Goal: Task Accomplishment & Management: Complete application form

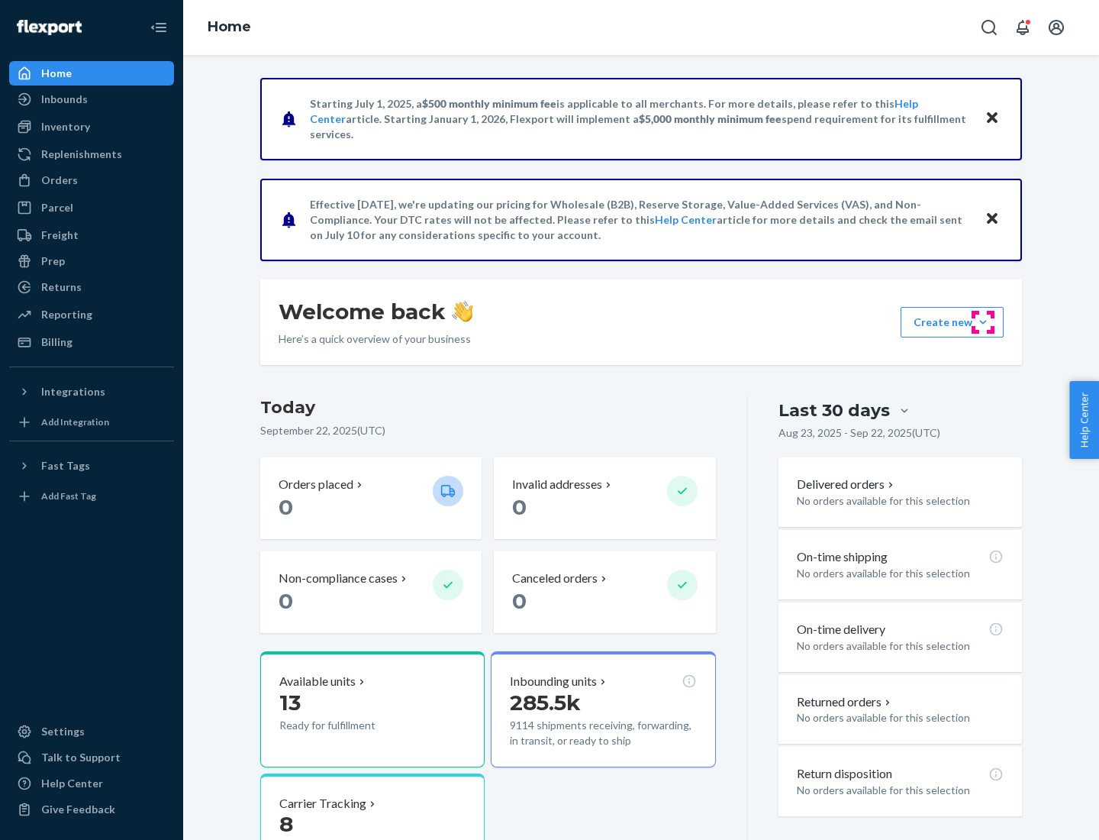
click at [983, 322] on button "Create new Create new inbound Create new order Create new product" at bounding box center [952, 322] width 103 height 31
click at [92, 99] on div "Inbounds" at bounding box center [92, 99] width 162 height 21
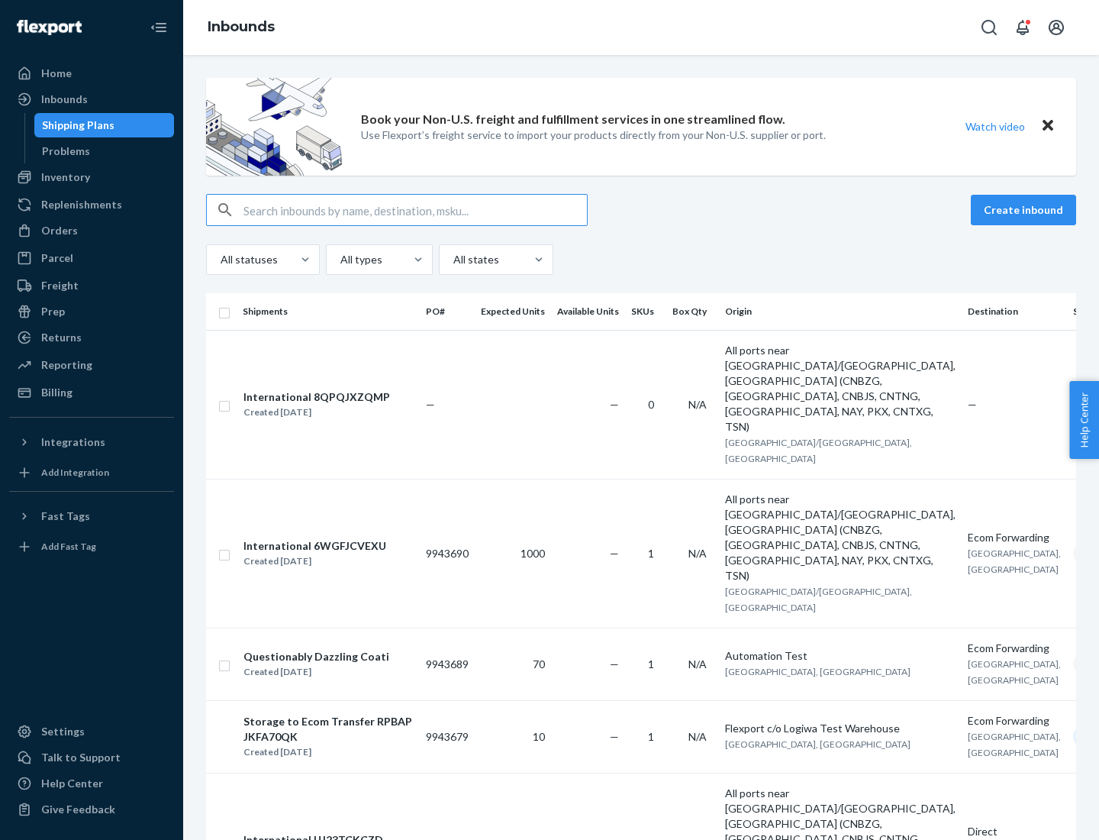
click at [1026, 210] on button "Create inbound" at bounding box center [1023, 210] width 105 height 31
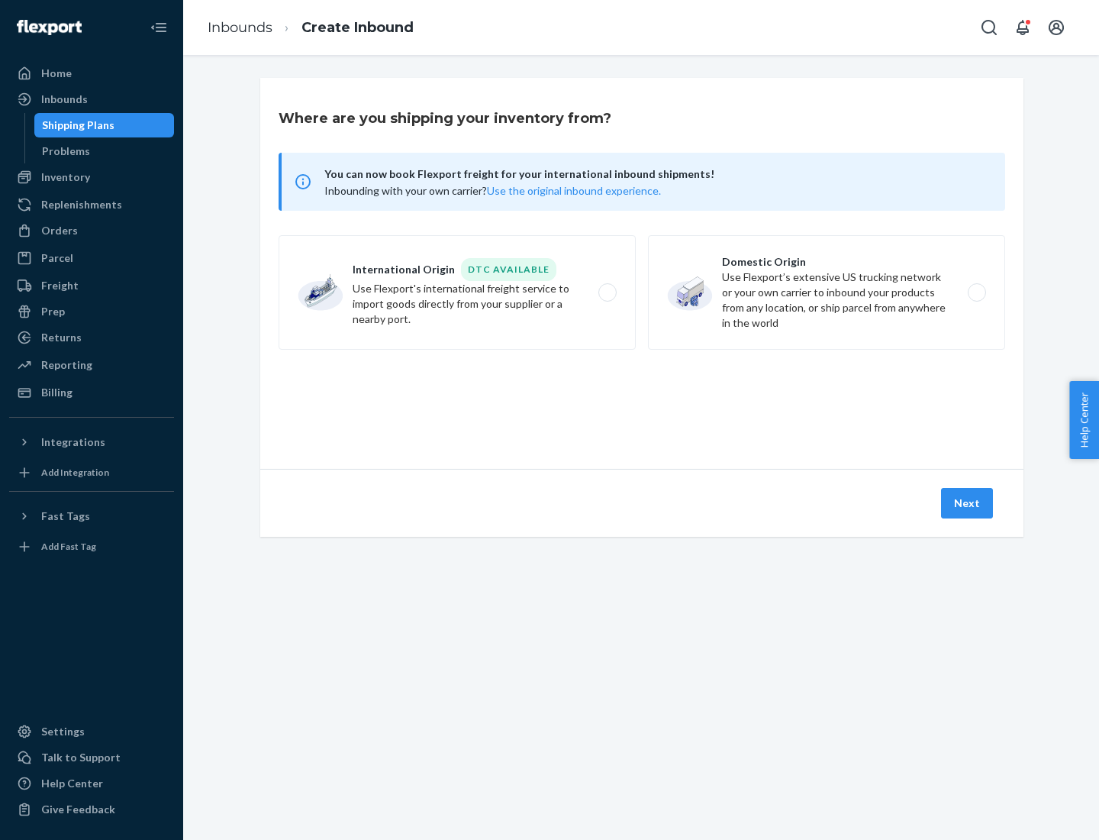
click at [827, 292] on label "Domestic Origin Use Flexport’s extensive US trucking network or your own carrie…" at bounding box center [826, 292] width 357 height 115
click at [976, 292] on input "Domestic Origin Use Flexport’s extensive US trucking network or your own carrie…" at bounding box center [981, 293] width 10 height 10
radio input "true"
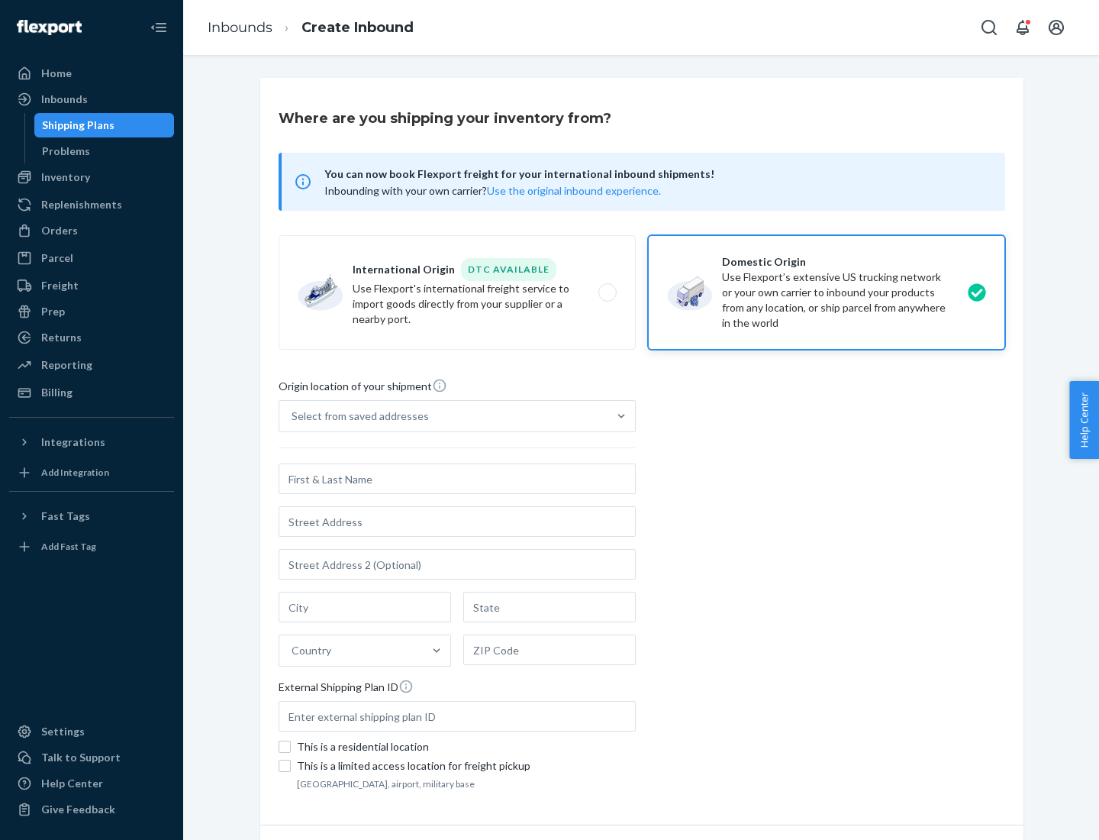
click at [357, 416] on div "Select from saved addresses" at bounding box center [360, 415] width 137 height 15
click at [293, 416] on input "Select from saved addresses" at bounding box center [293, 415] width 2 height 15
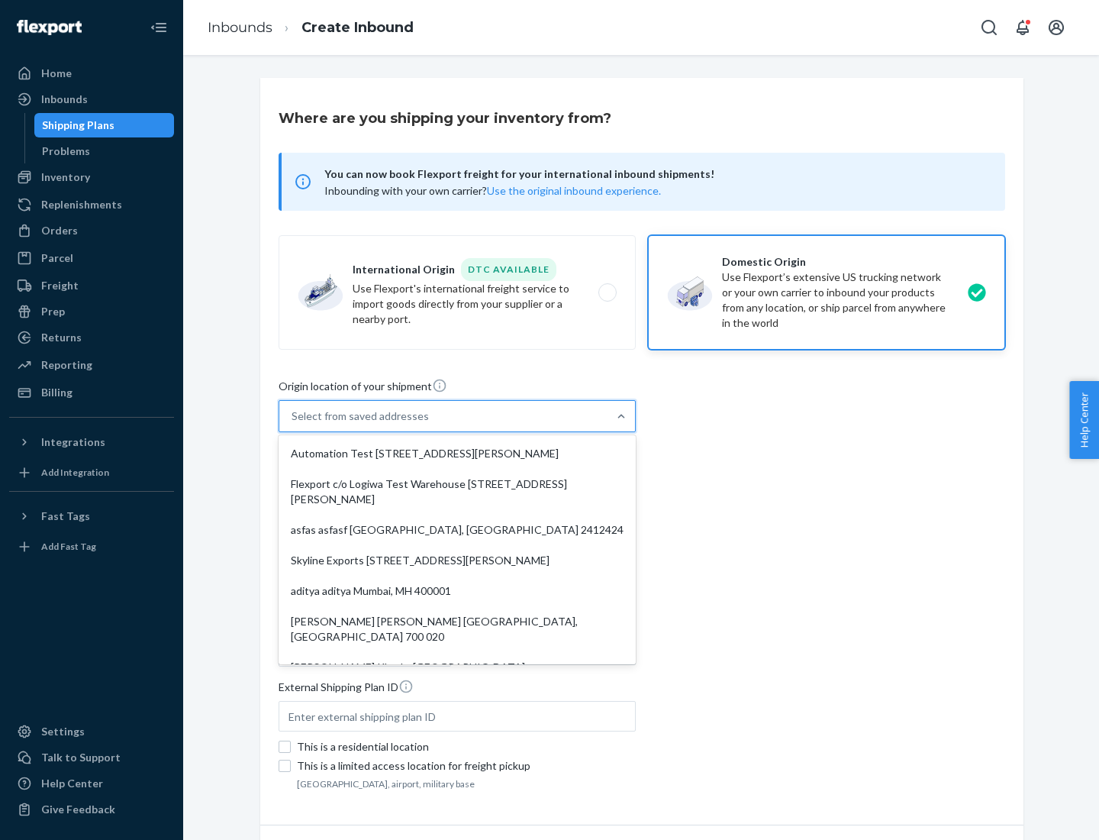
scroll to position [6, 0]
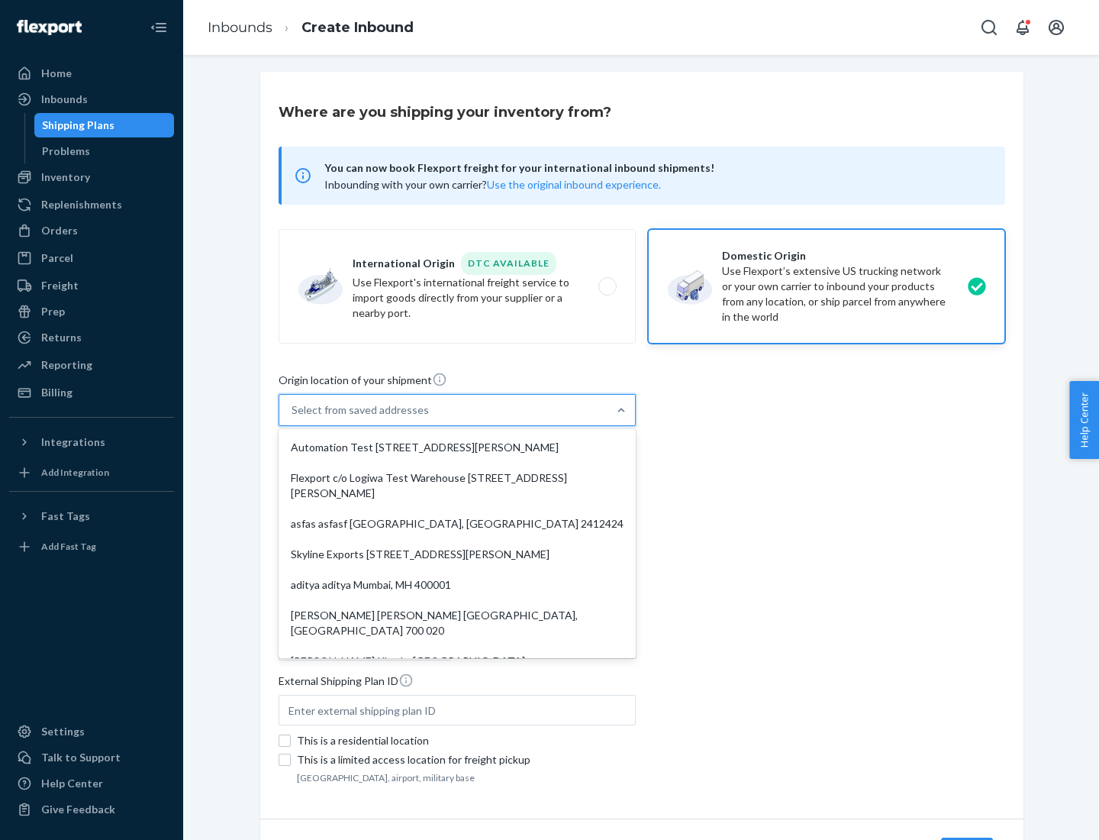
click at [457, 447] on div "Automation Test [STREET_ADDRESS][PERSON_NAME]" at bounding box center [457, 447] width 351 height 31
click at [293, 418] on input "option Automation Test [STREET_ADDRESS][PERSON_NAME]. 9 results available. Use …" at bounding box center [293, 409] width 2 height 15
type input "Automation Test"
type input "9th Floor"
type input "[GEOGRAPHIC_DATA]"
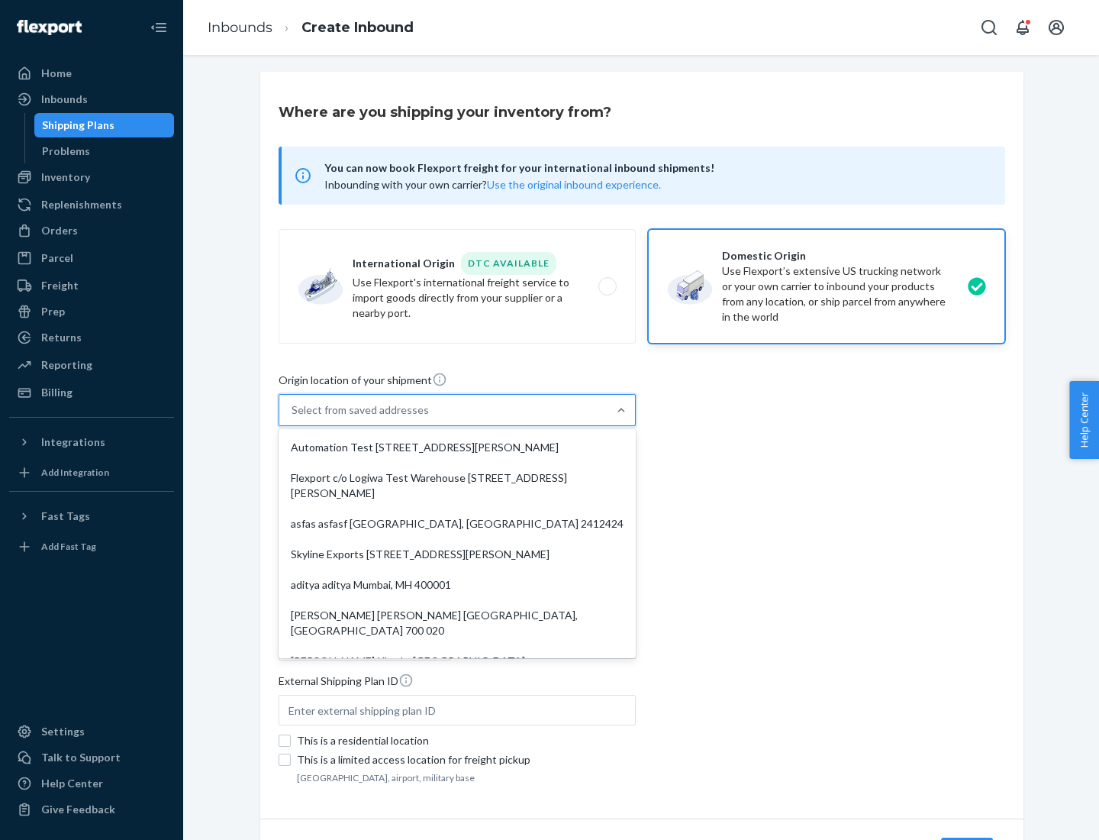
type input "CA"
type input "94104"
type input "[STREET_ADDRESS][PERSON_NAME]"
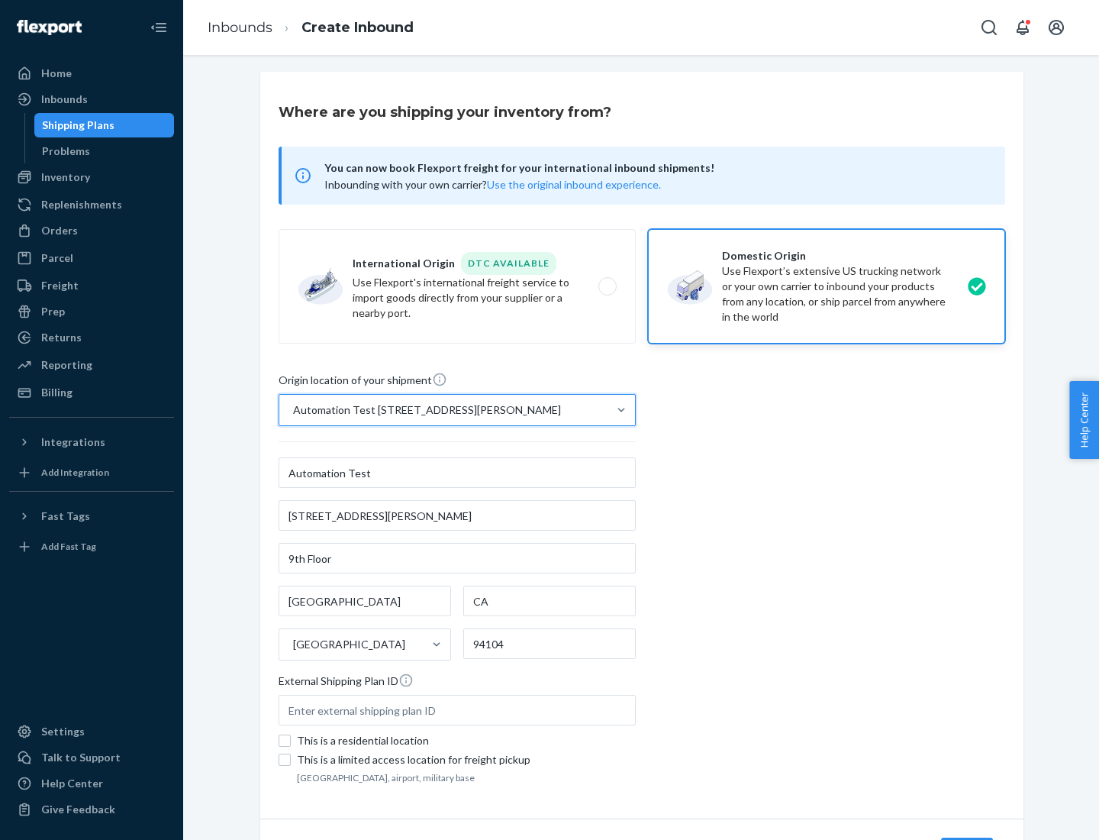
scroll to position [89, 0]
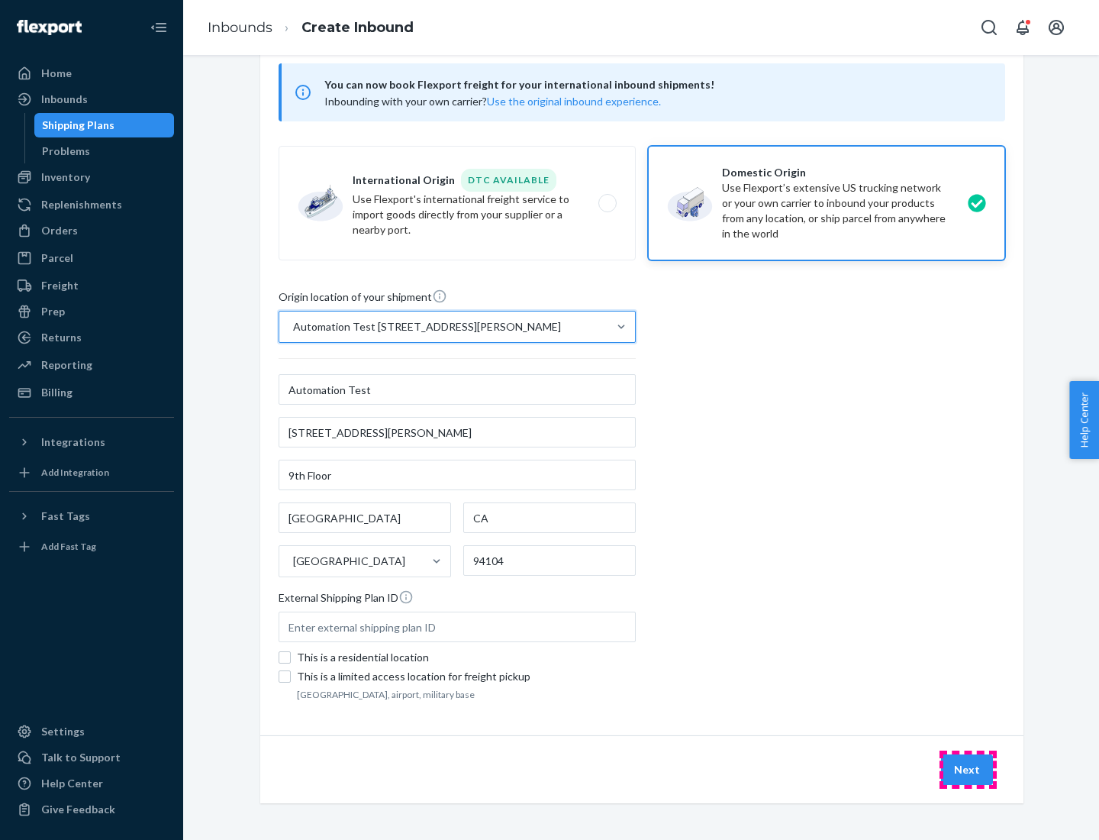
click at [968, 770] on button "Next" at bounding box center [967, 769] width 52 height 31
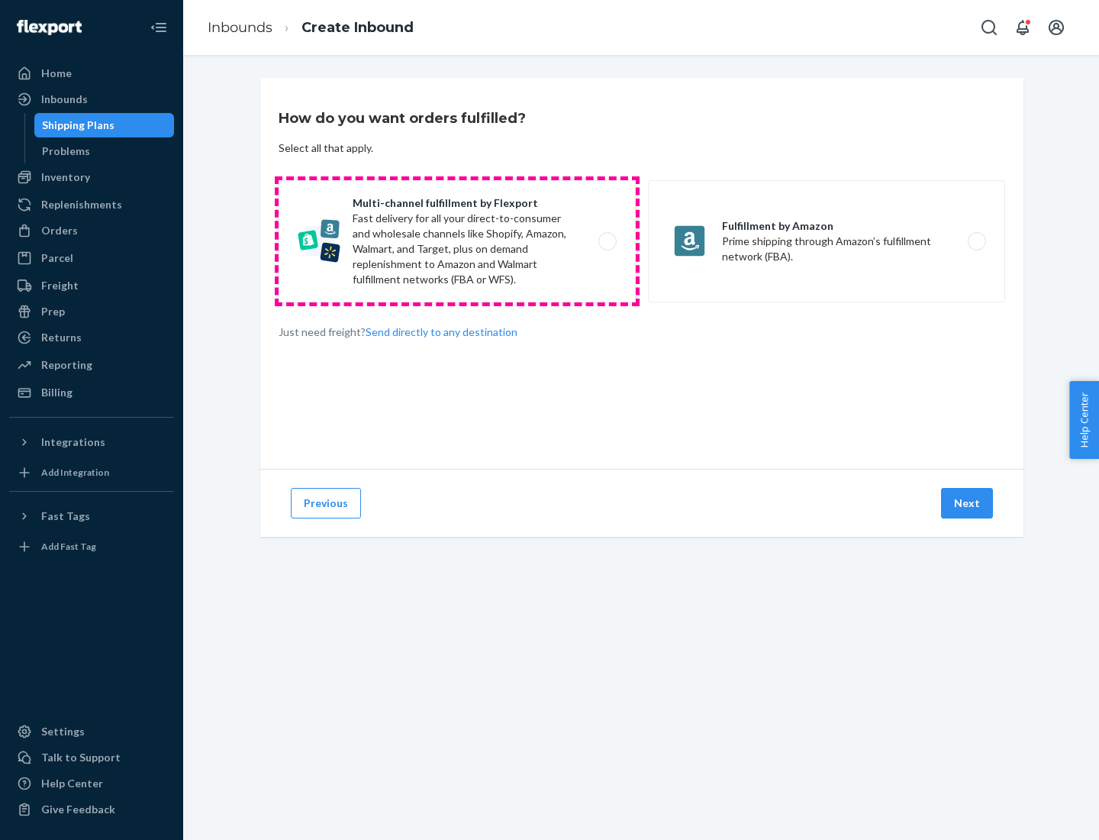
click at [457, 241] on label "Multi-channel fulfillment by Flexport Fast delivery for all your direct-to-cons…" at bounding box center [457, 241] width 357 height 122
click at [607, 241] on input "Multi-channel fulfillment by Flexport Fast delivery for all your direct-to-cons…" at bounding box center [612, 242] width 10 height 10
radio input "true"
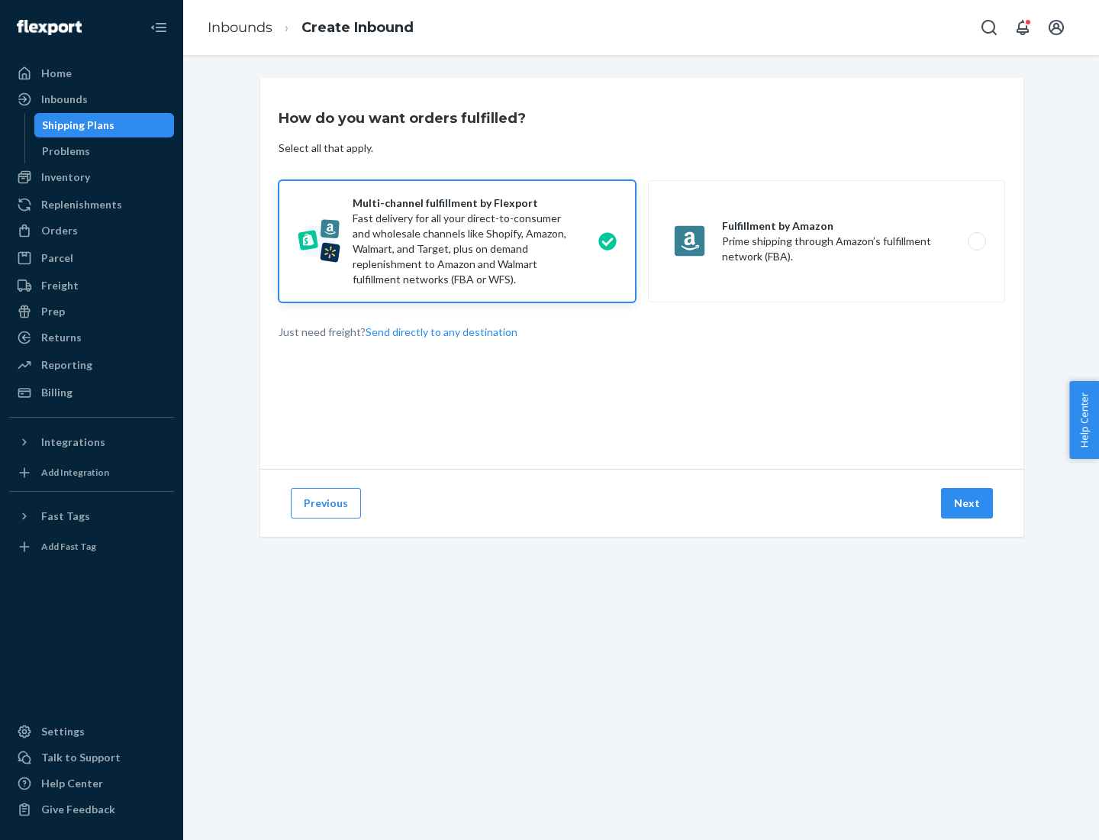
click at [968, 503] on button "Next" at bounding box center [967, 503] width 52 height 31
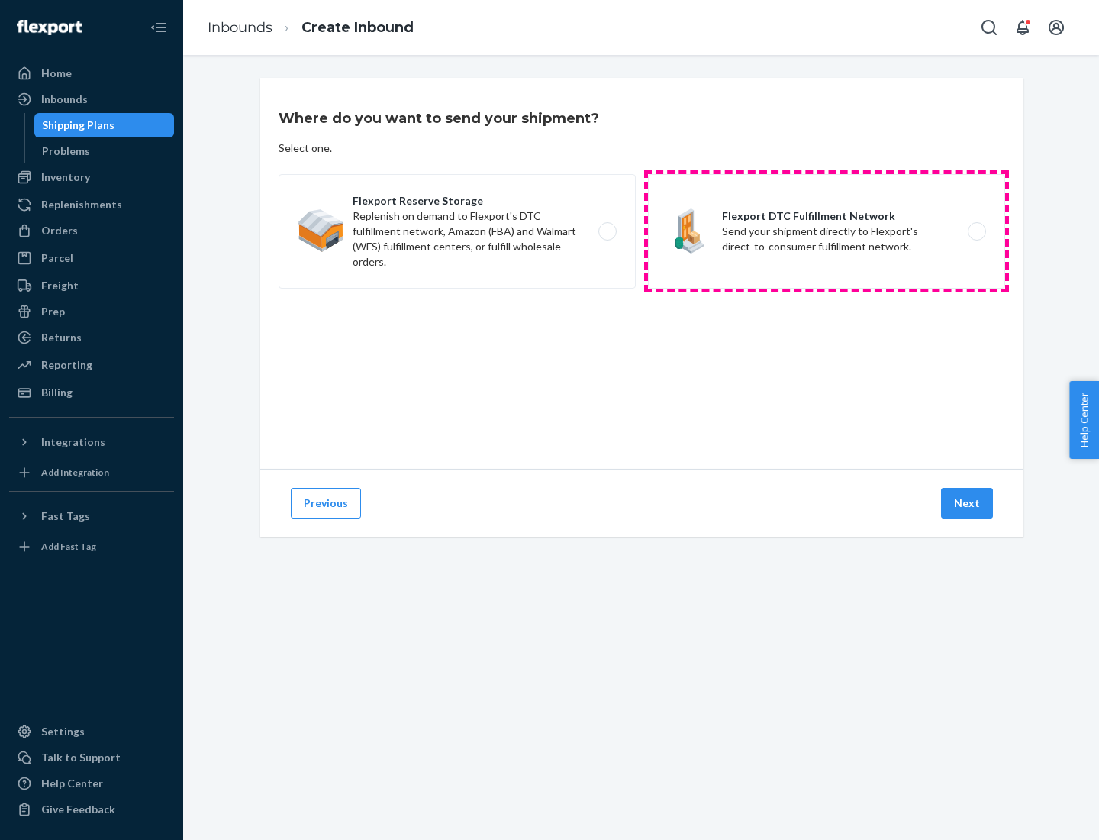
click at [827, 231] on label "Flexport DTC Fulfillment Network Send your shipment directly to Flexport's dire…" at bounding box center [826, 231] width 357 height 115
click at [976, 231] on input "Flexport DTC Fulfillment Network Send your shipment directly to Flexport's dire…" at bounding box center [981, 232] width 10 height 10
radio input "true"
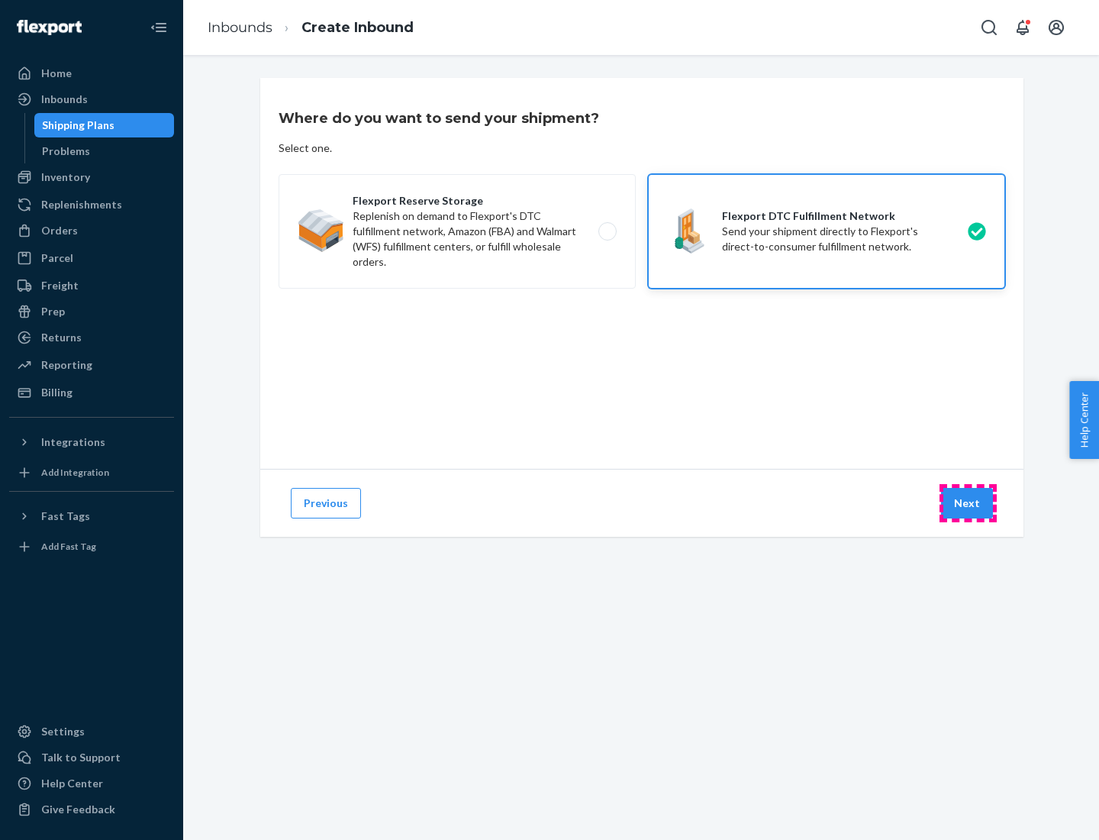
click at [968, 503] on button "Next" at bounding box center [967, 503] width 52 height 31
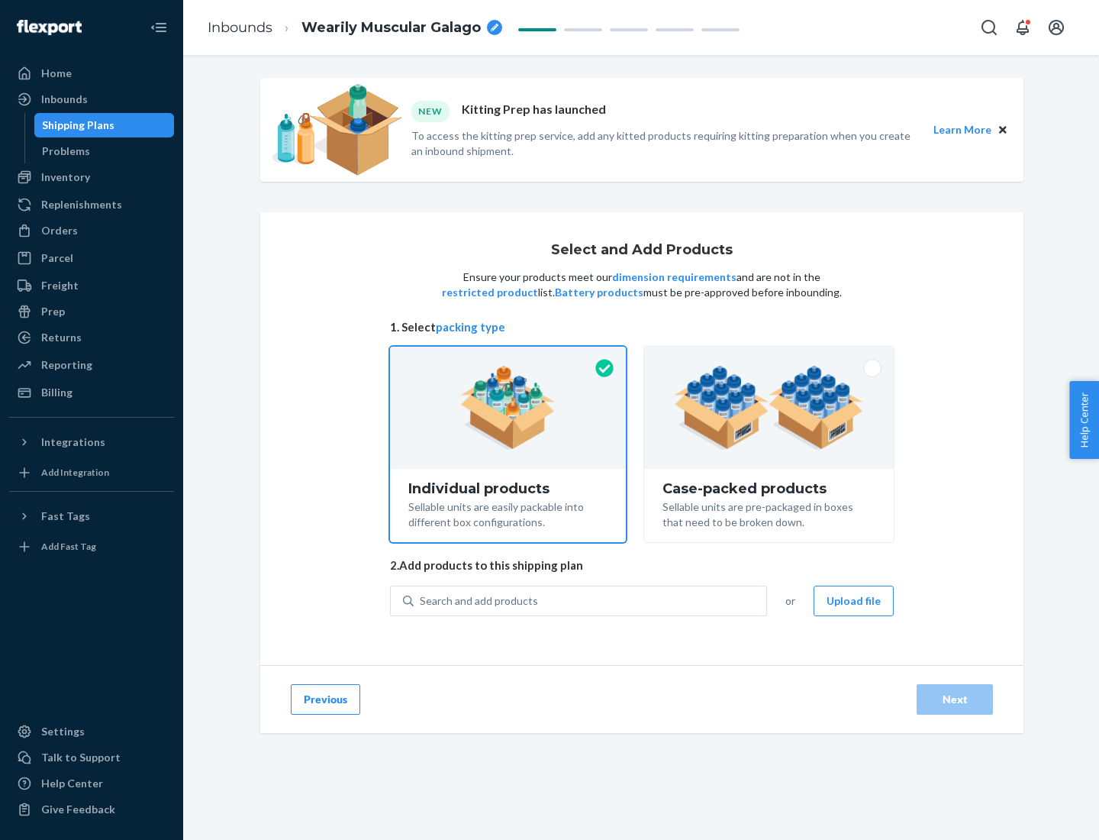
click at [770, 408] on img at bounding box center [769, 408] width 190 height 84
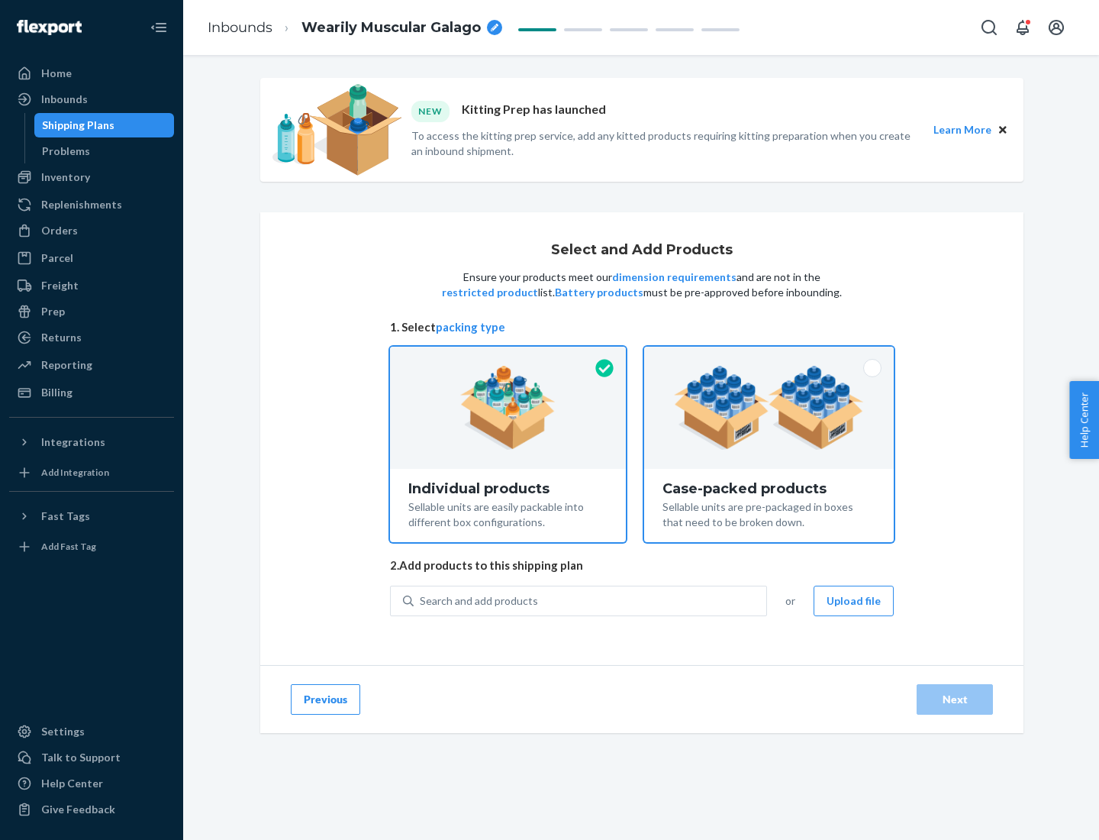
click at [770, 357] on input "Case-packed products Sellable units are pre-packaged in boxes that need to be b…" at bounding box center [769, 352] width 10 height 10
radio input "true"
radio input "false"
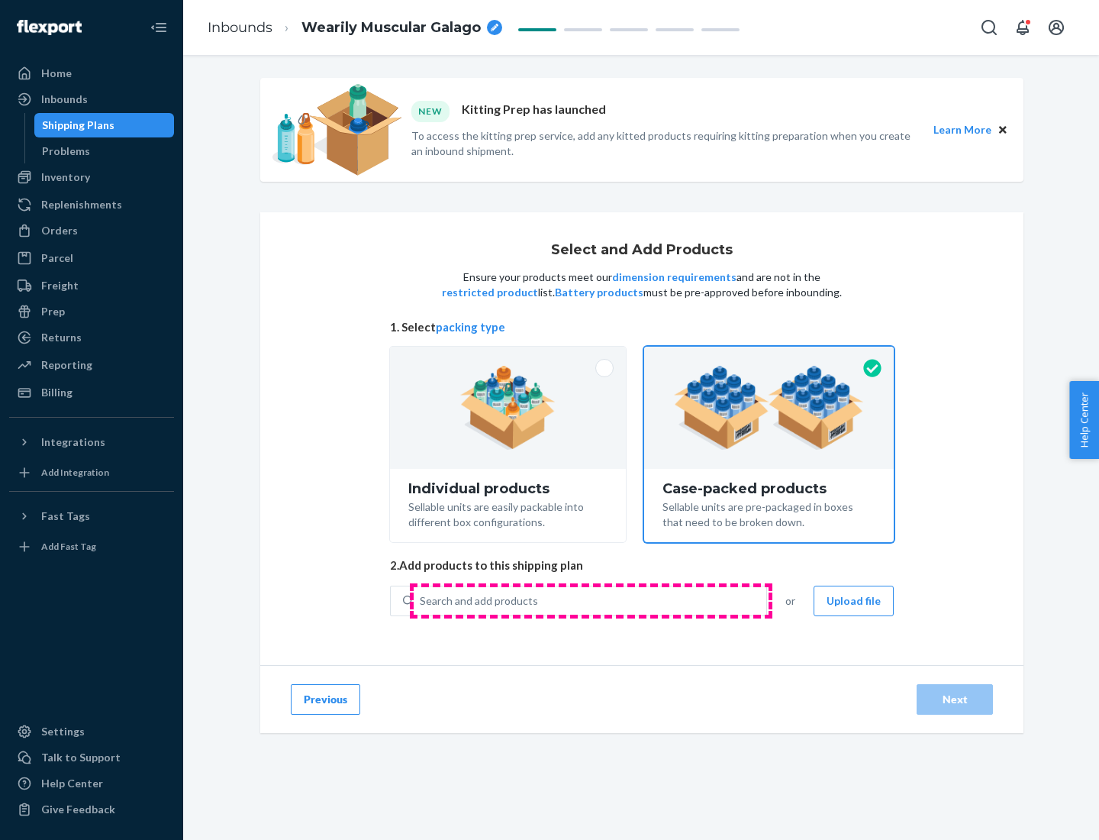
click at [591, 600] on div "Search and add products" at bounding box center [590, 600] width 353 height 27
click at [421, 600] on input "Search and add products" at bounding box center [421, 600] width 2 height 15
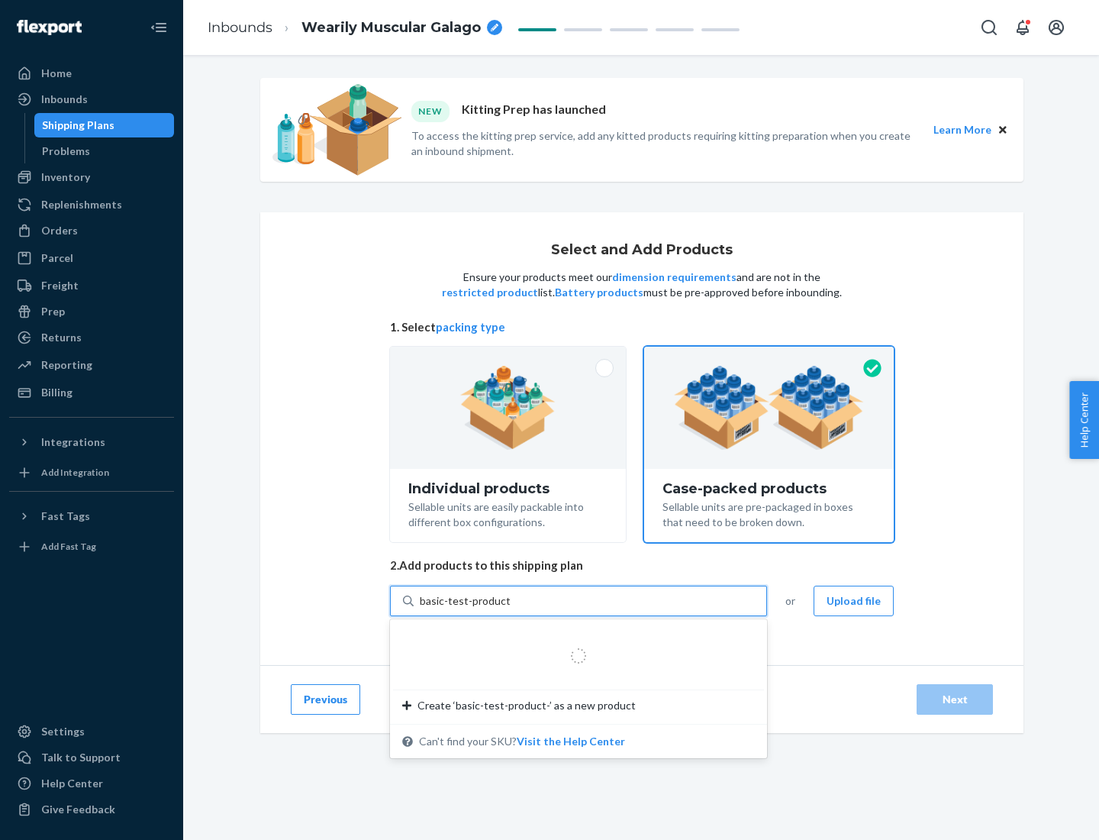
type input "basic-test-product-1"
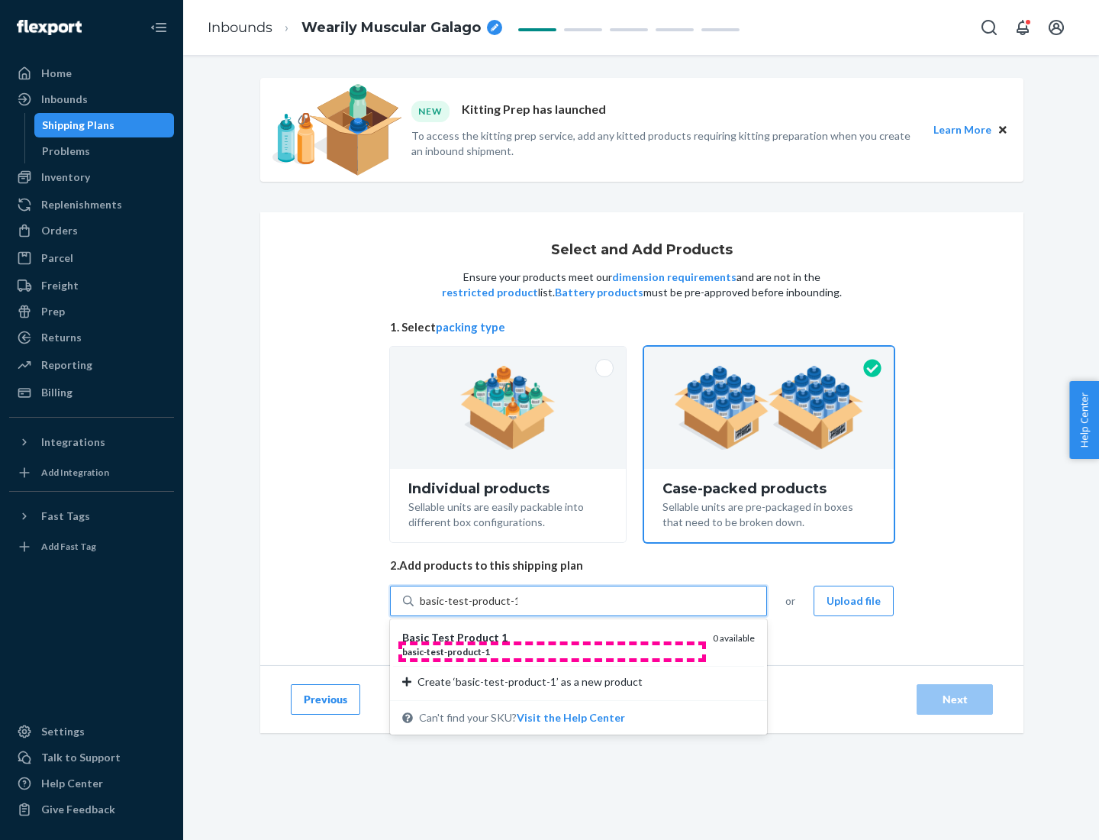
click at [552, 651] on div "basic - test - product - 1" at bounding box center [551, 651] width 299 height 13
click at [518, 608] on input "basic-test-product-1" at bounding box center [469, 600] width 98 height 15
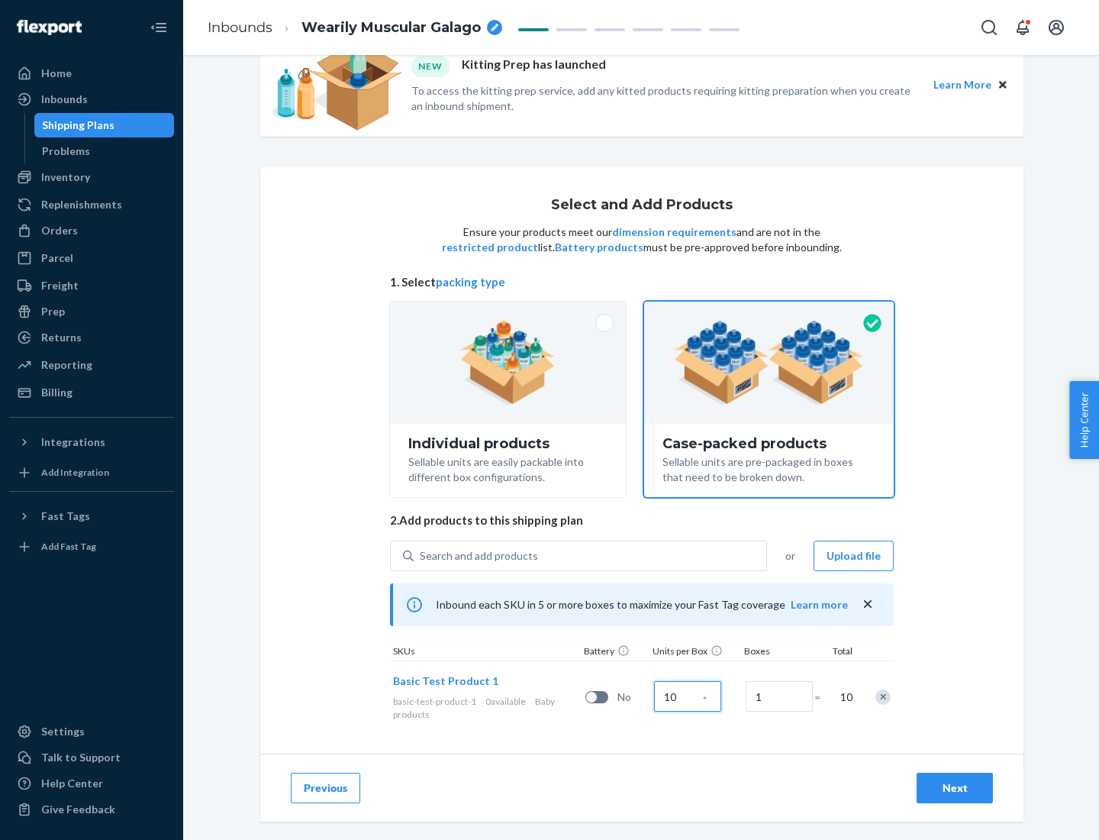
scroll to position [55, 0]
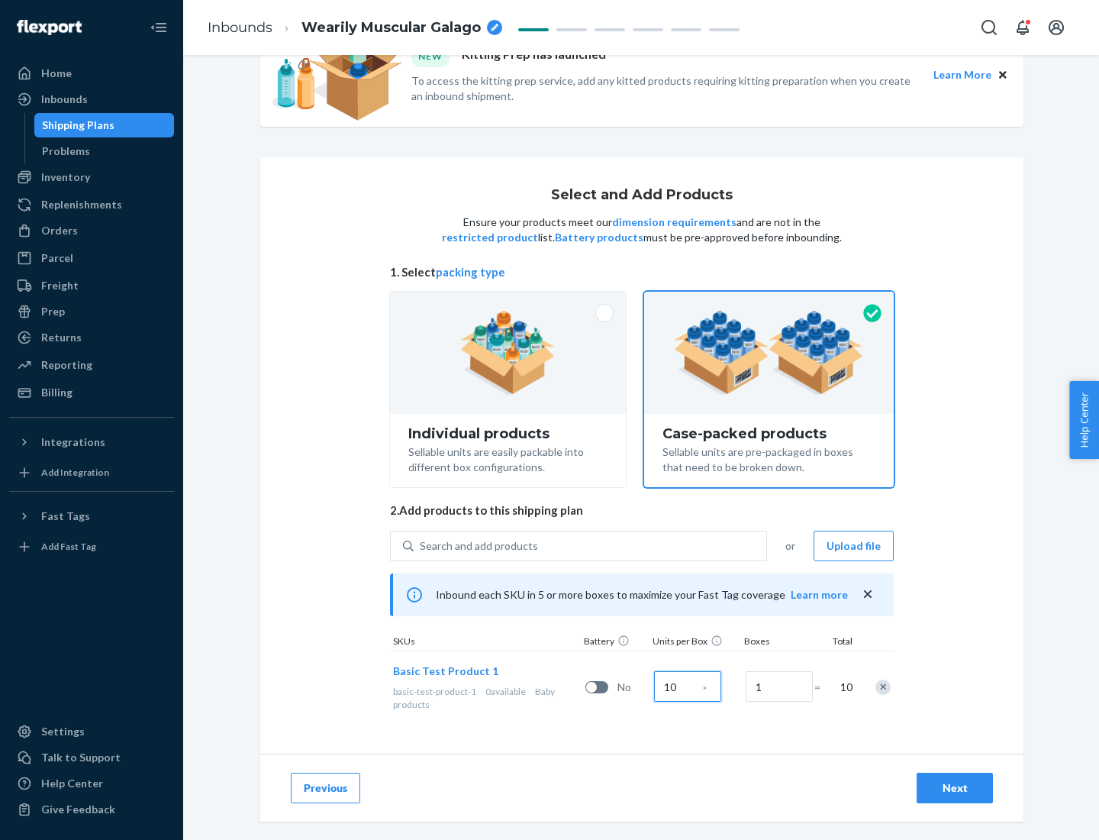
type input "10"
type input "7"
click at [955, 788] on div "Next" at bounding box center [955, 787] width 50 height 15
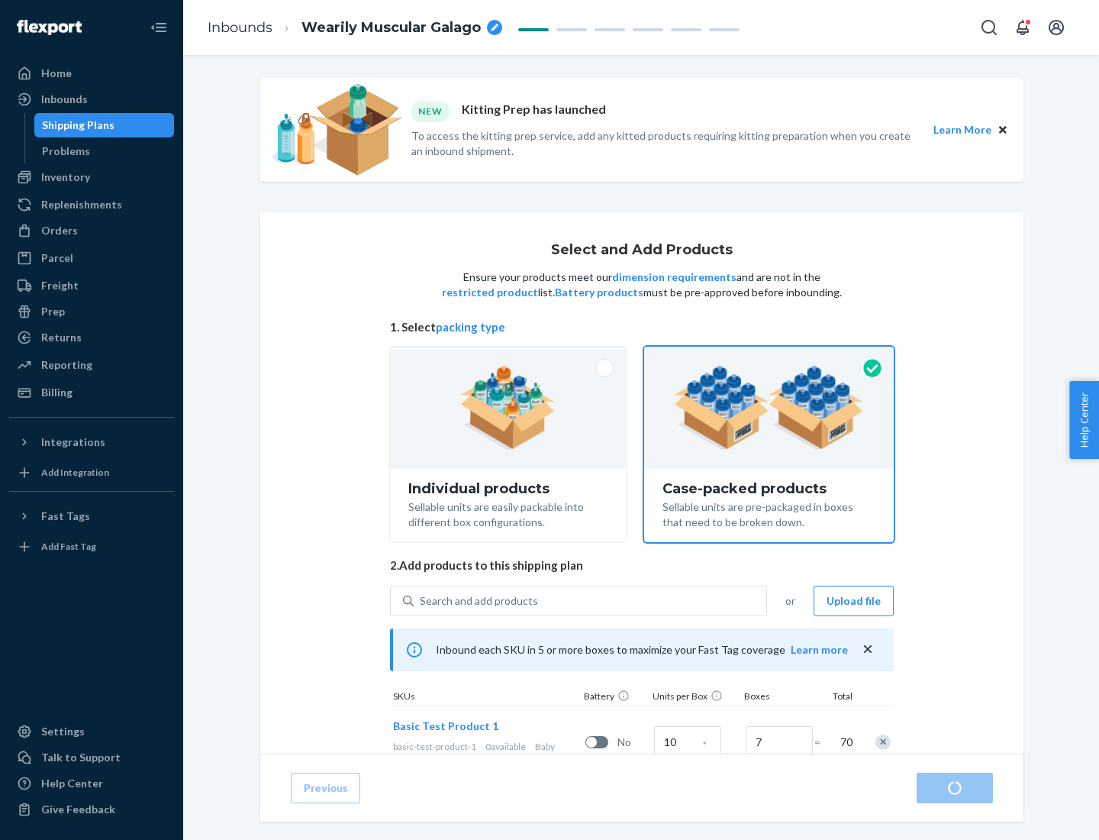
radio input "true"
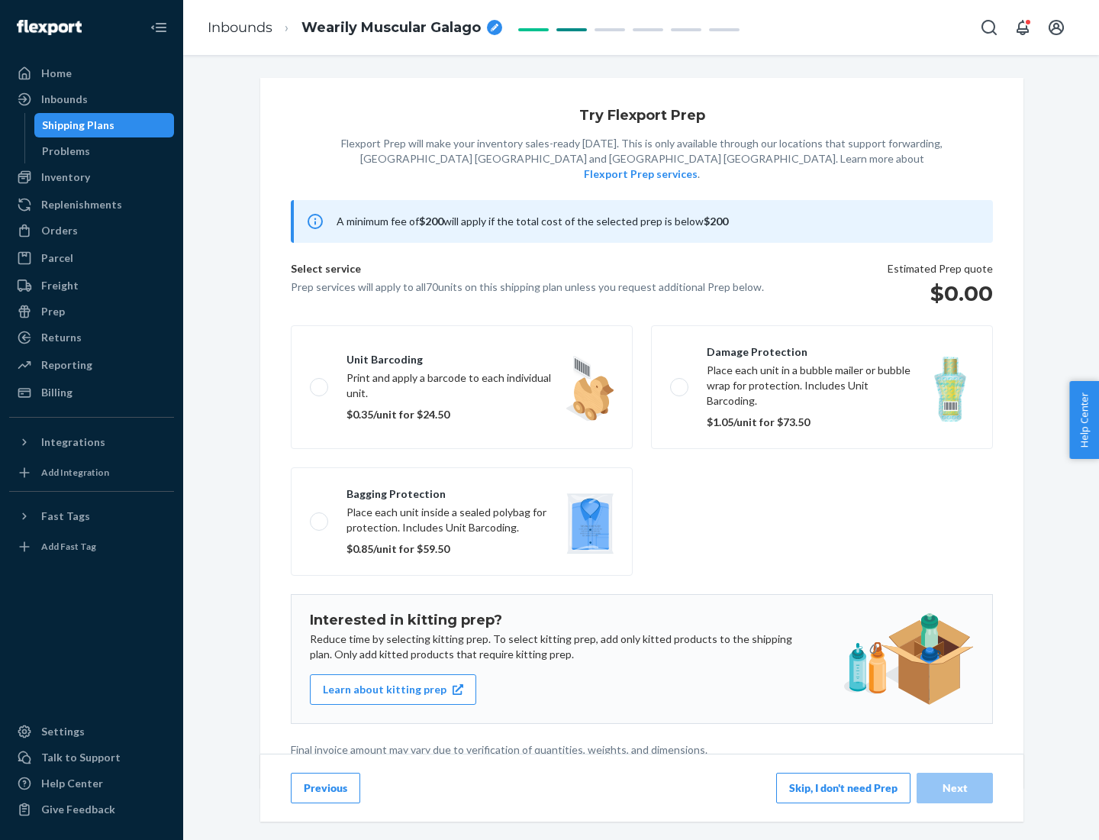
scroll to position [4, 0]
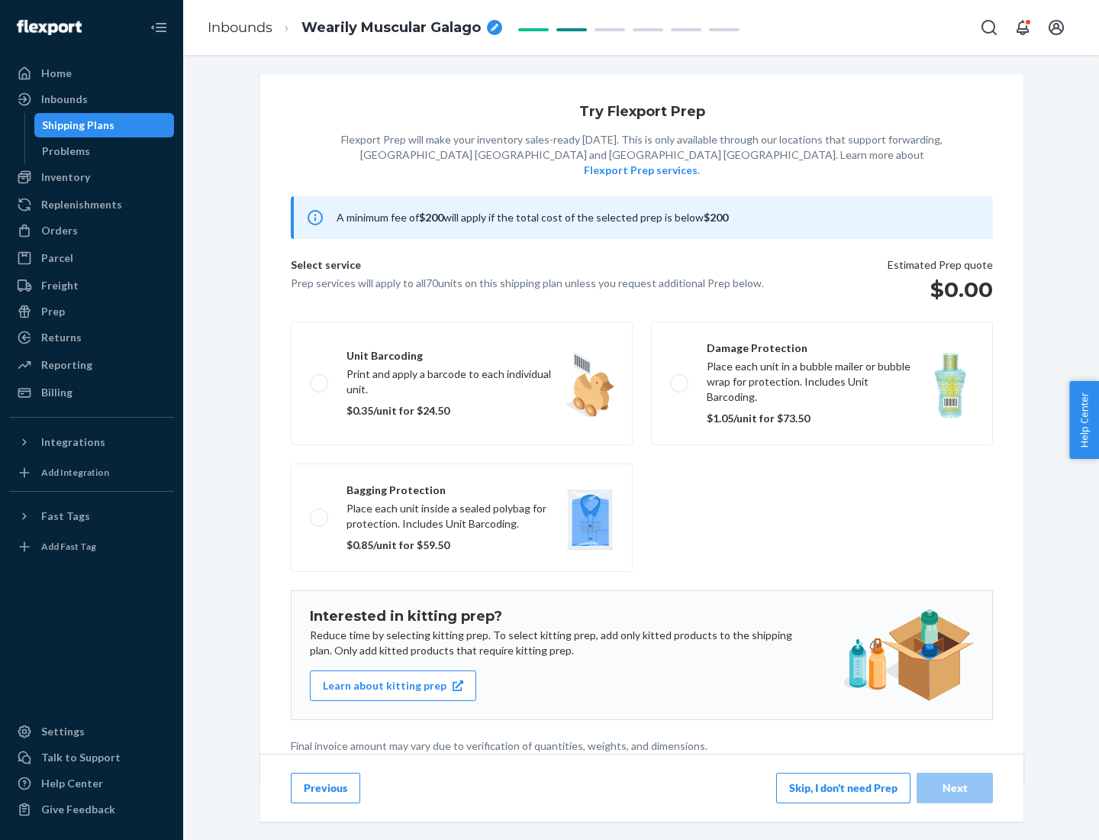
click at [462, 486] on label "Bagging protection Place each unit inside a sealed polybag for protection. Incl…" at bounding box center [462, 517] width 342 height 108
click at [320, 512] on input "Bagging protection Place each unit inside a sealed polybag for protection. Incl…" at bounding box center [315, 517] width 10 height 10
checkbox input "true"
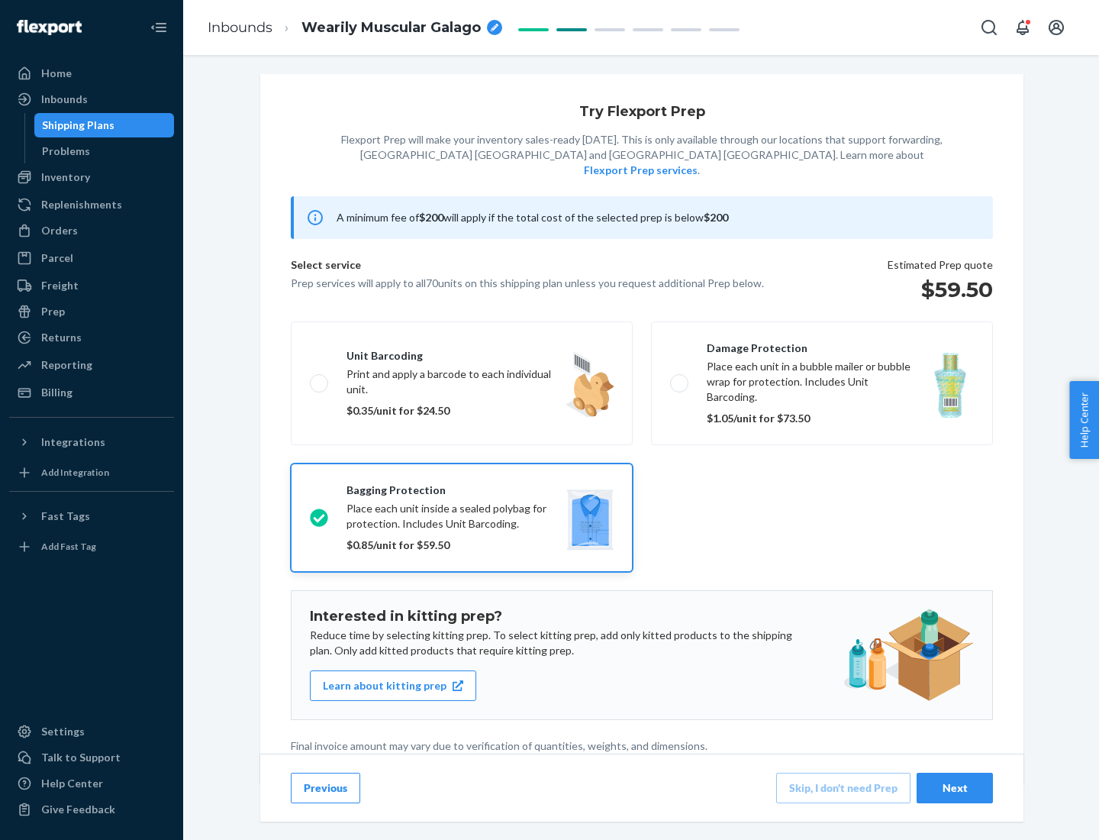
click at [955, 787] on div "Next" at bounding box center [955, 787] width 50 height 15
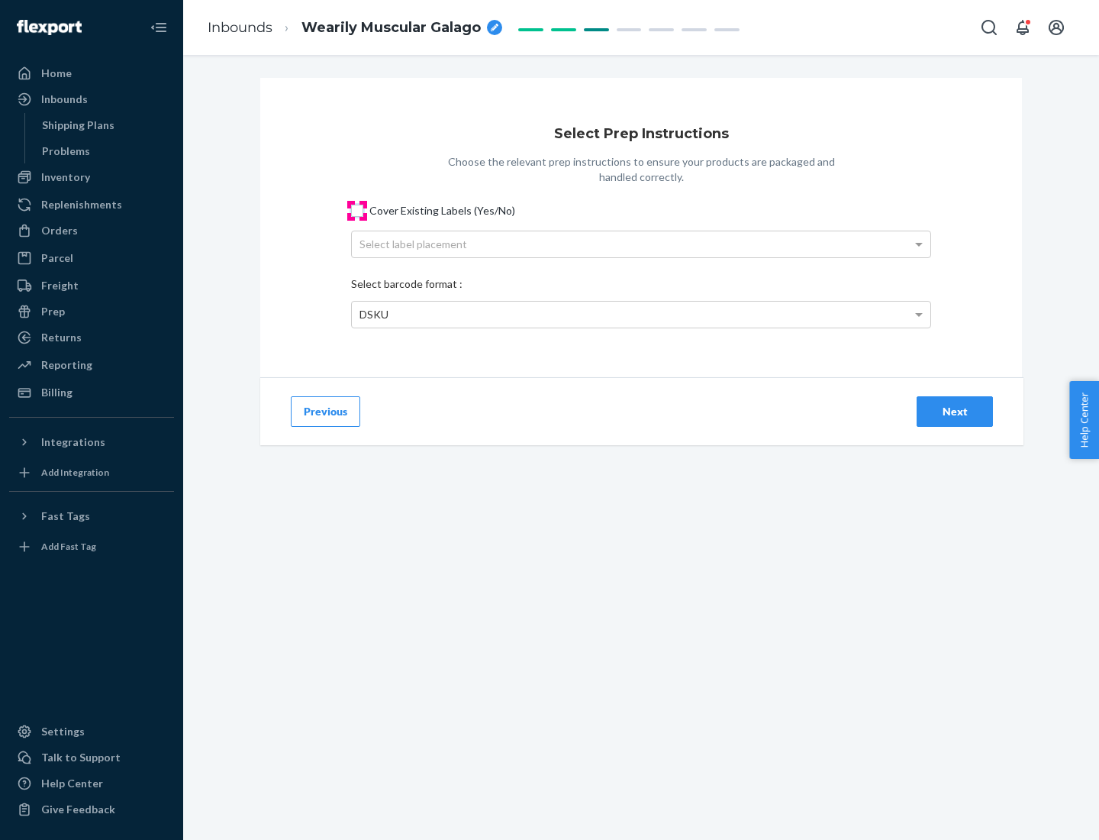
click at [357, 210] on input "Cover Existing Labels (Yes/No)" at bounding box center [357, 211] width 12 height 12
checkbox input "true"
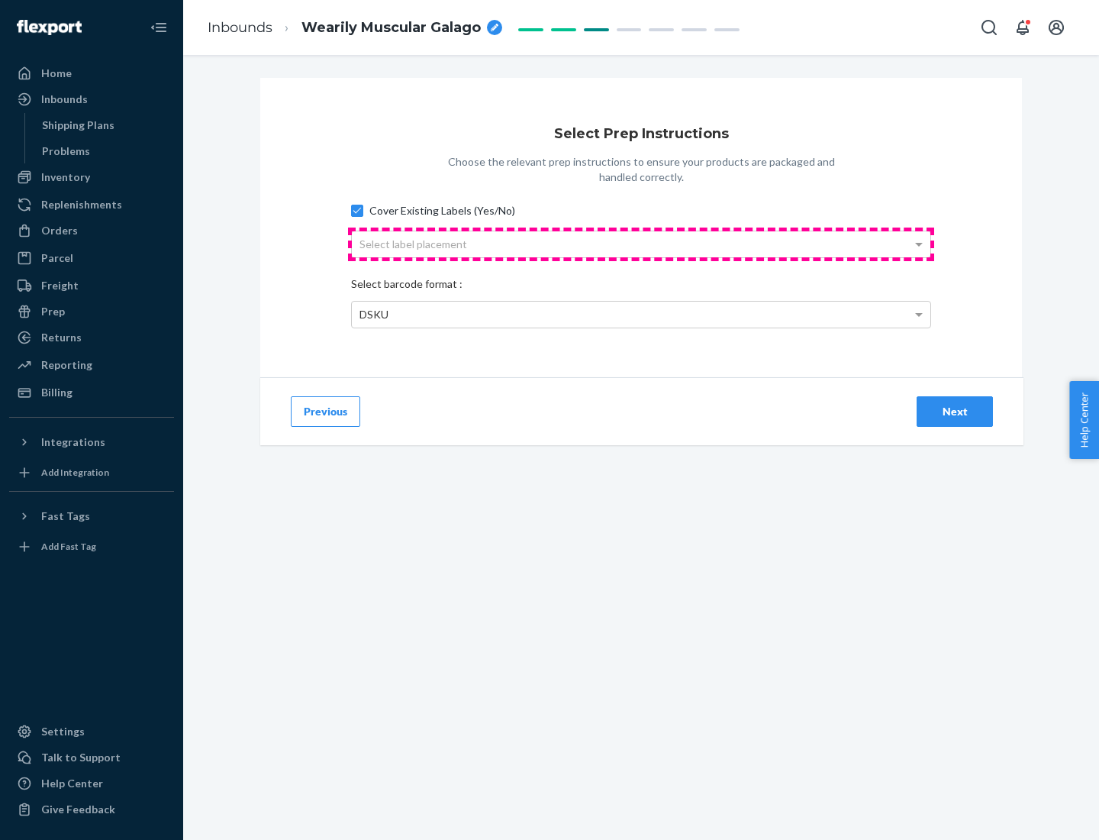
click at [641, 244] on div "Select label placement" at bounding box center [641, 244] width 579 height 26
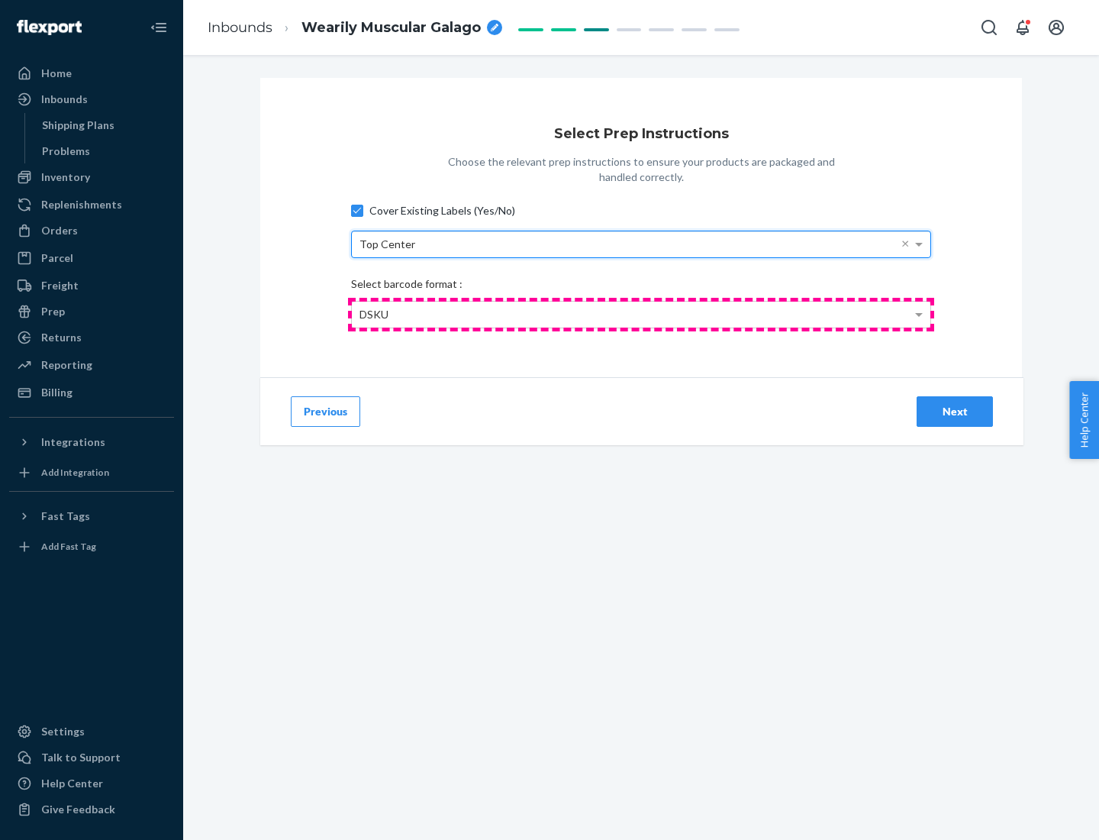
click at [641, 314] on div "DSKU" at bounding box center [641, 315] width 579 height 26
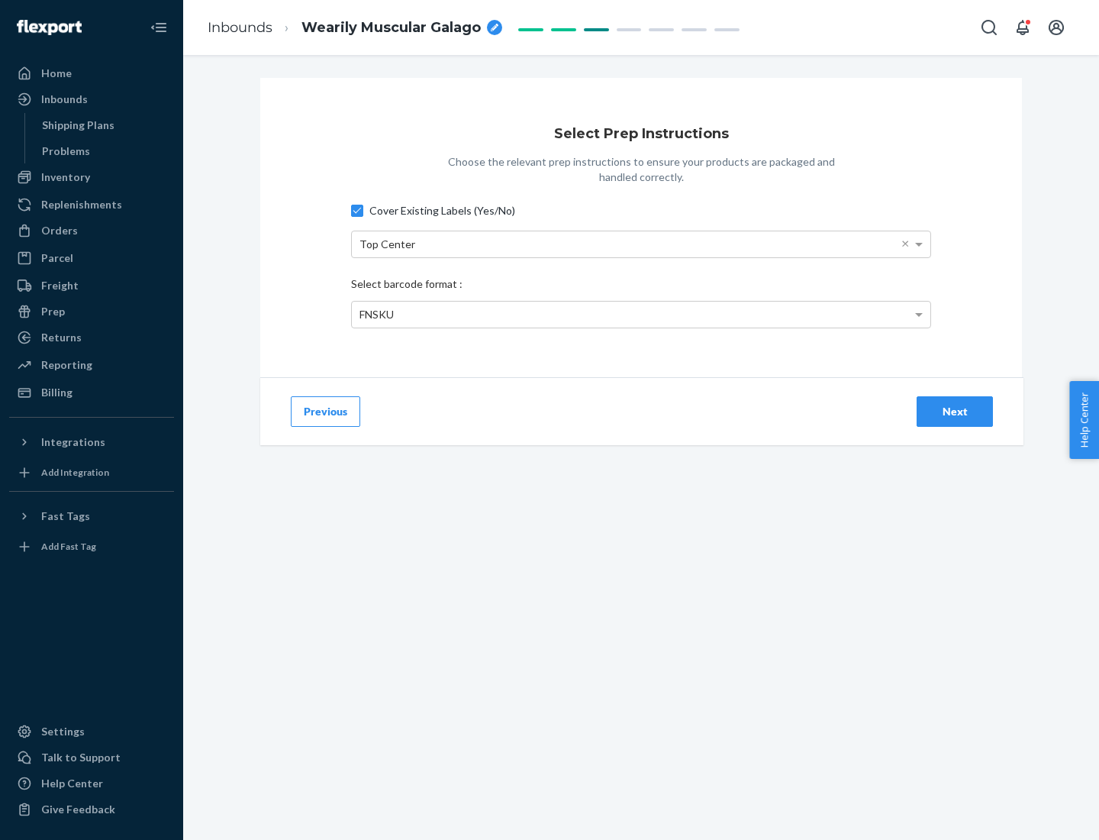
click at [955, 411] on div "Next" at bounding box center [955, 411] width 50 height 15
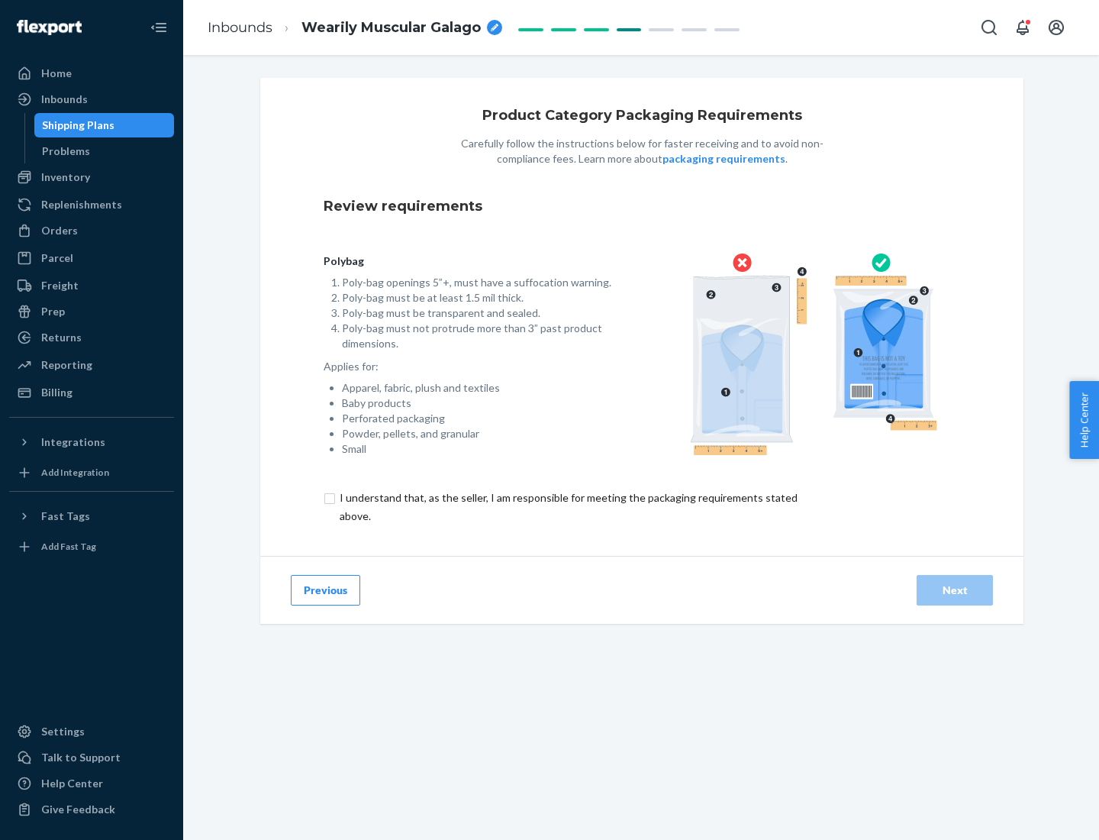
click at [567, 506] on input "checkbox" at bounding box center [578, 507] width 508 height 37
checkbox input "true"
click at [955, 589] on div "Next" at bounding box center [955, 590] width 50 height 15
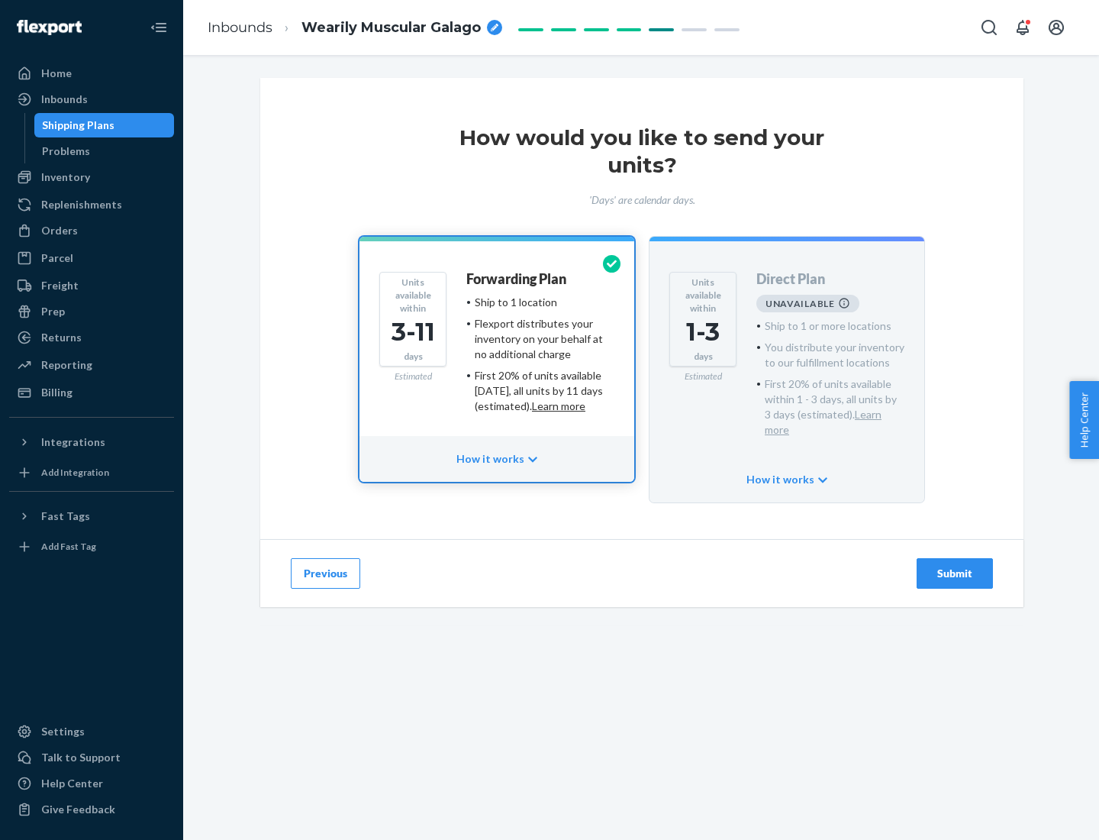
click at [518, 279] on h4 "Forwarding Plan" at bounding box center [516, 279] width 100 height 15
click at [955, 566] on div "Submit" at bounding box center [955, 573] width 50 height 15
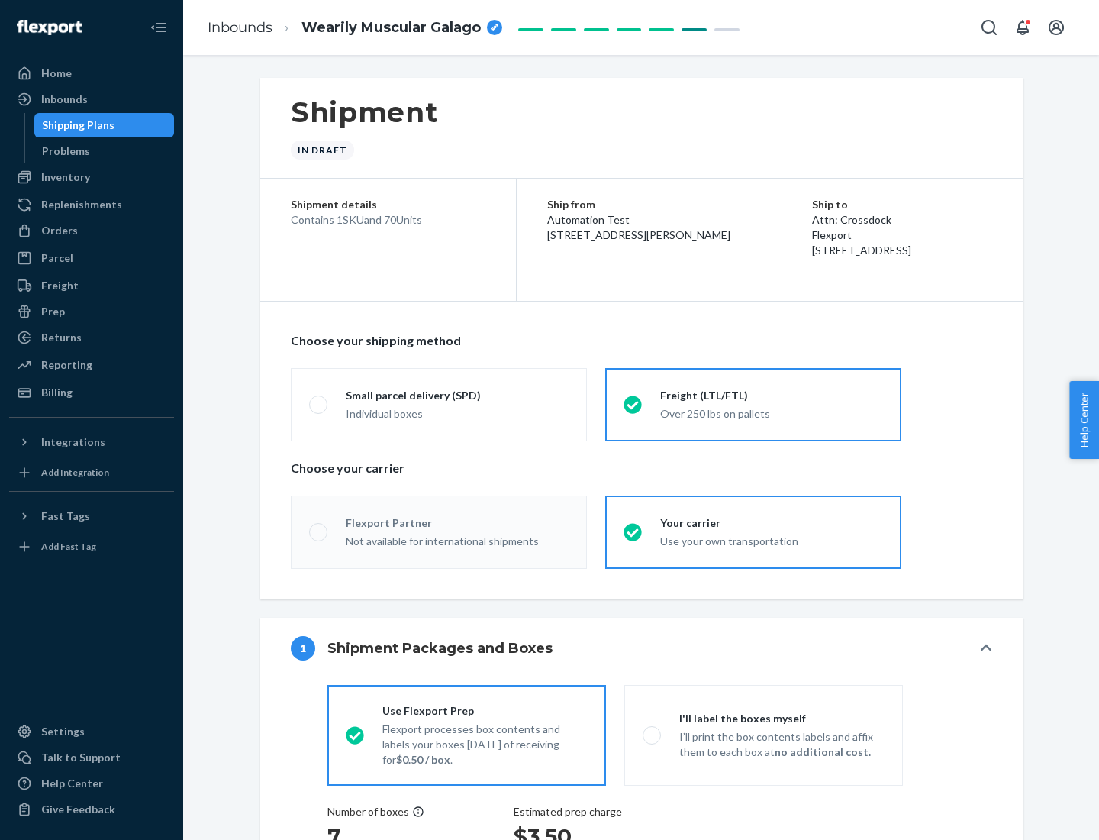
radio input "true"
radio input "false"
radio input "true"
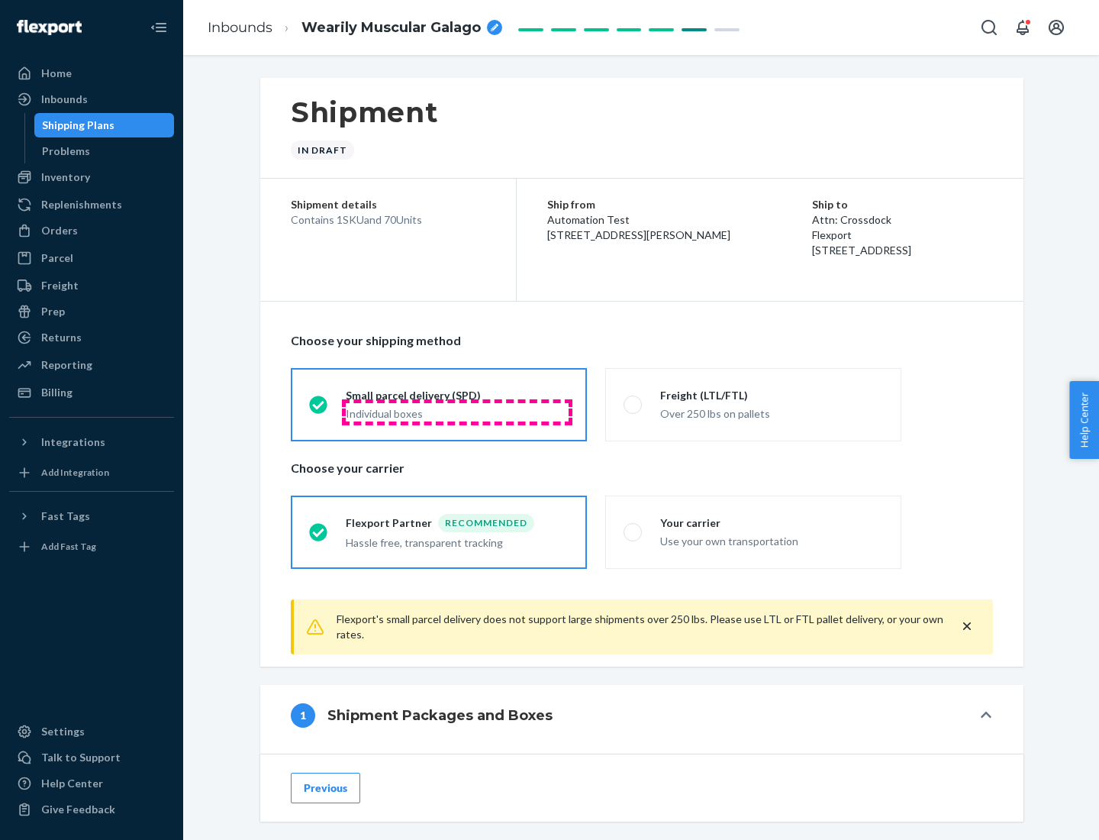
click at [457, 412] on div "Individual boxes" at bounding box center [457, 413] width 223 height 15
click at [319, 409] on input "Small parcel delivery (SPD) Individual boxes" at bounding box center [314, 404] width 10 height 10
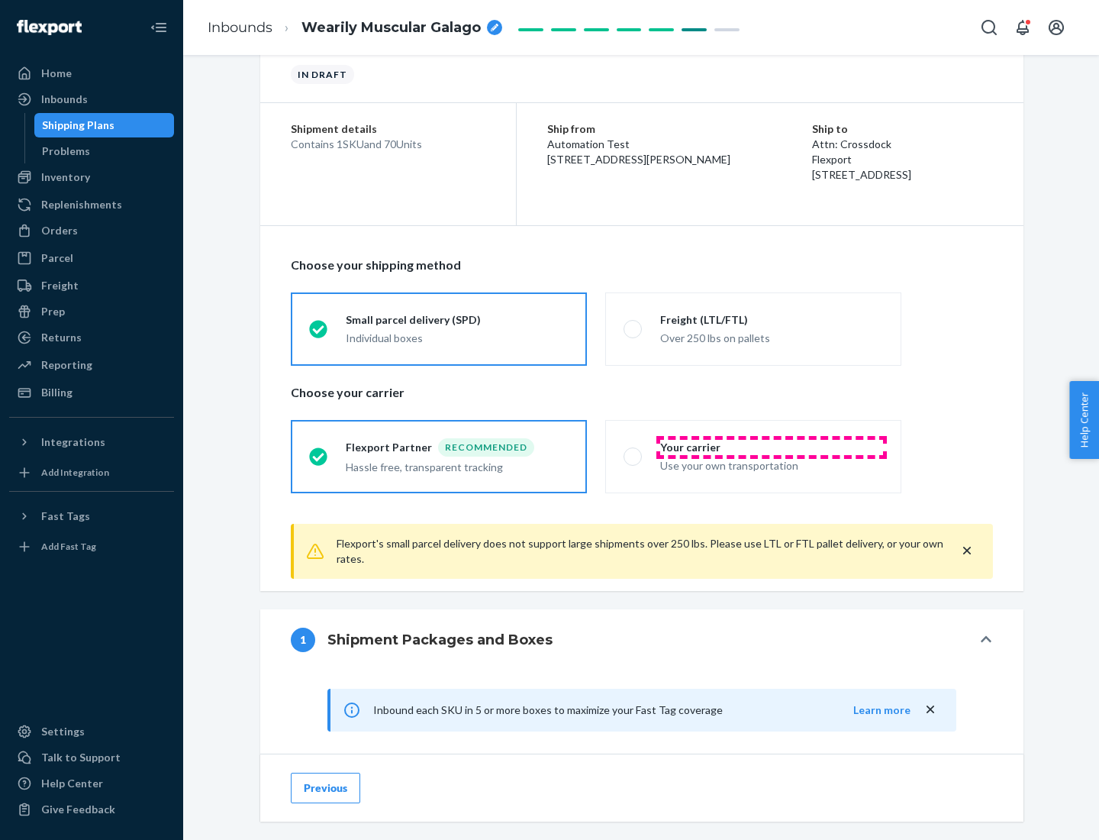
click at [772, 447] on div "Your carrier" at bounding box center [771, 447] width 223 height 15
click at [634, 451] on input "Your carrier Use your own transportation" at bounding box center [629, 456] width 10 height 10
radio input "true"
radio input "false"
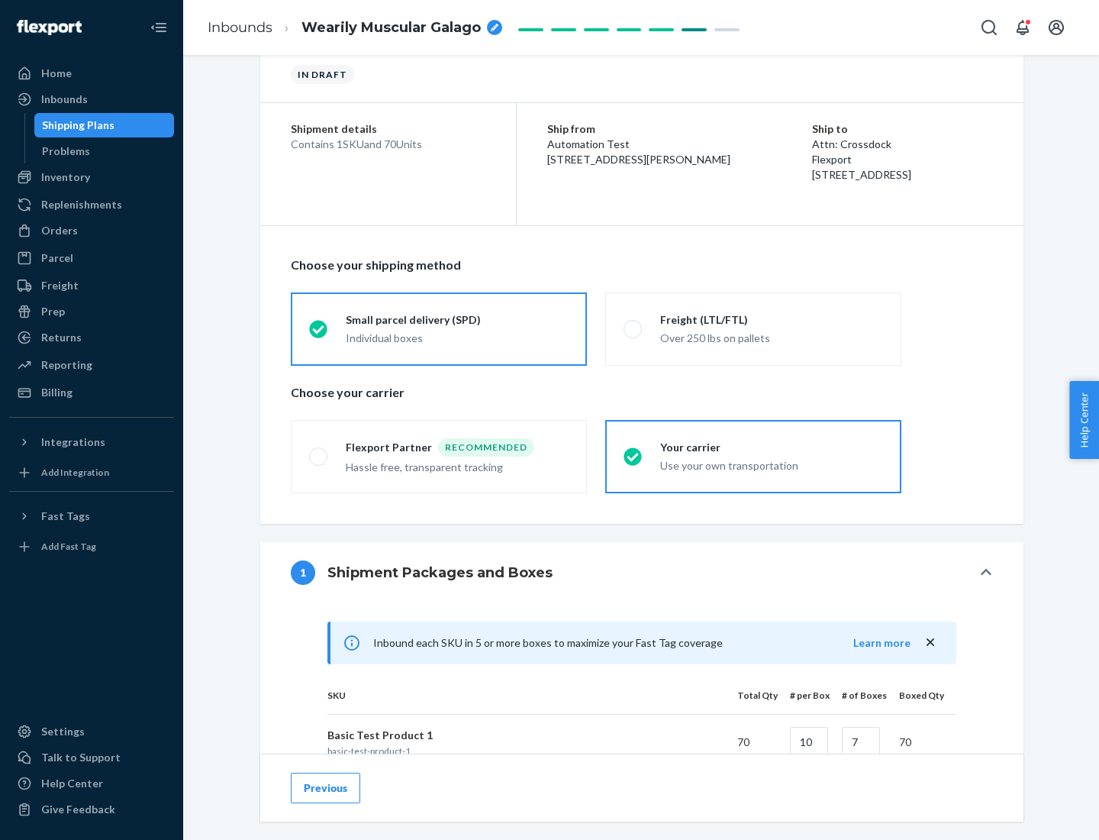
scroll to position [370, 0]
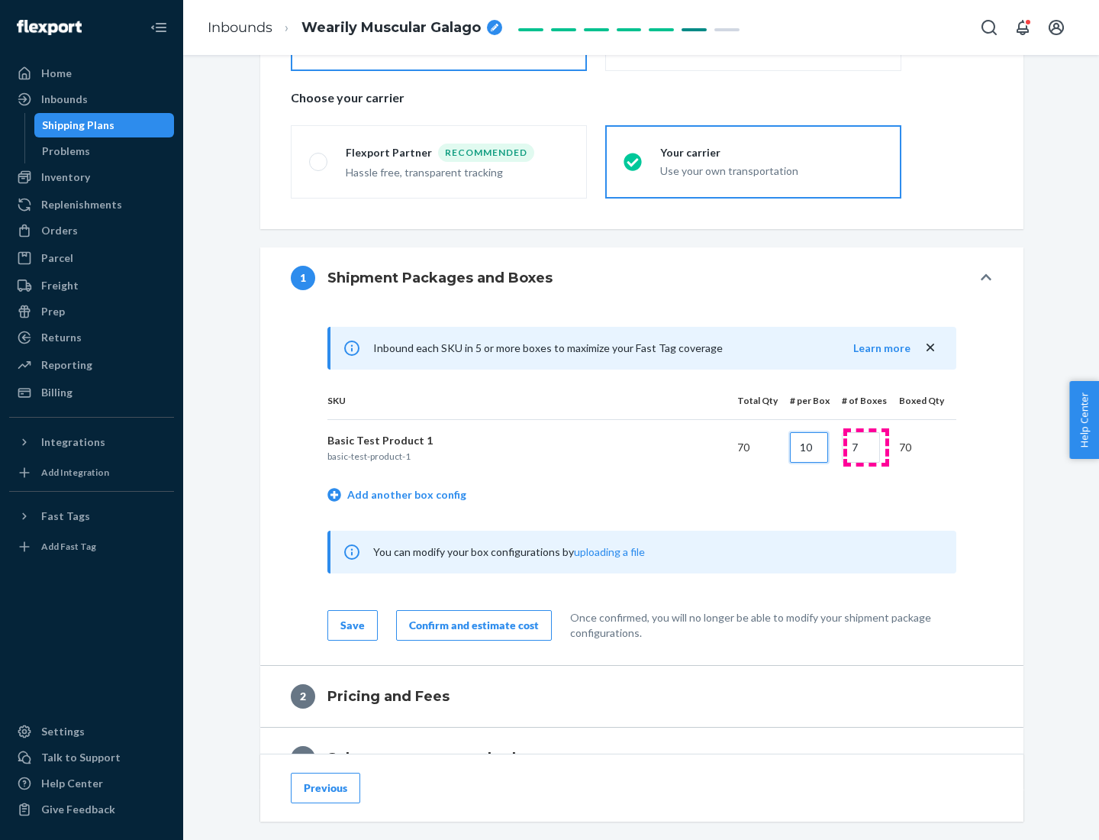
type input "10"
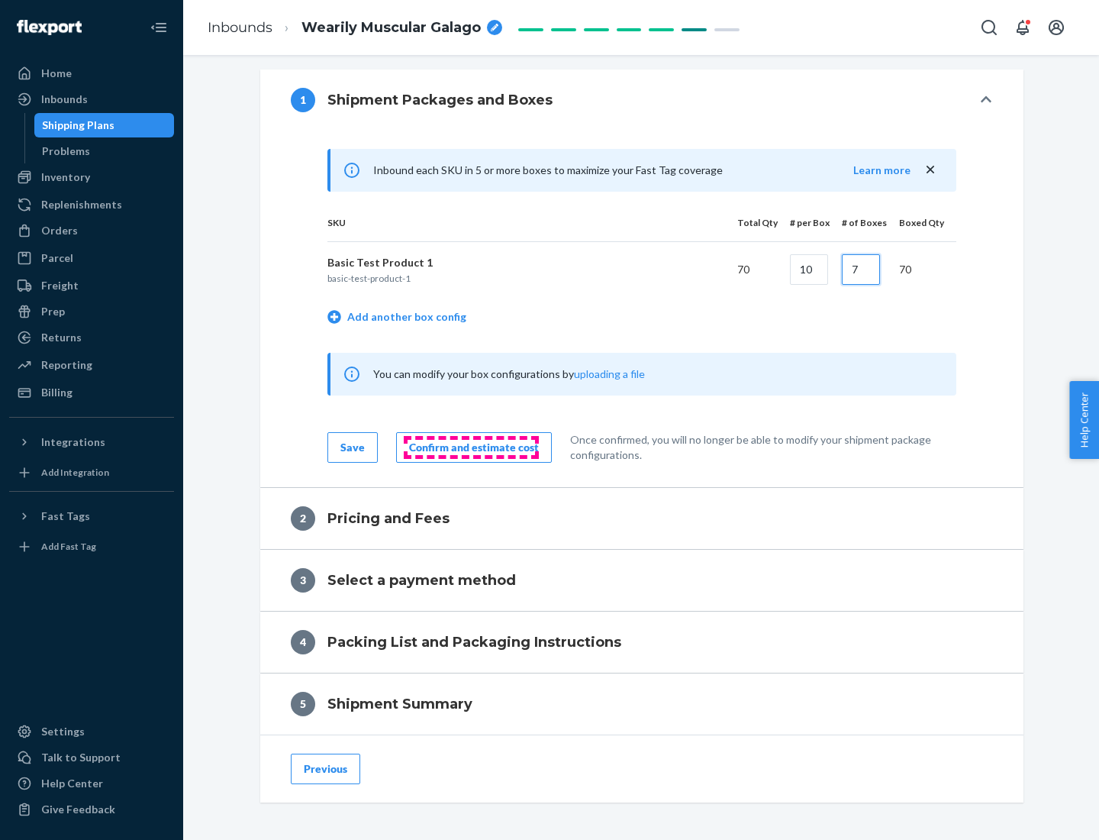
type input "7"
click at [471, 447] on div "Confirm and estimate cost" at bounding box center [474, 447] width 130 height 15
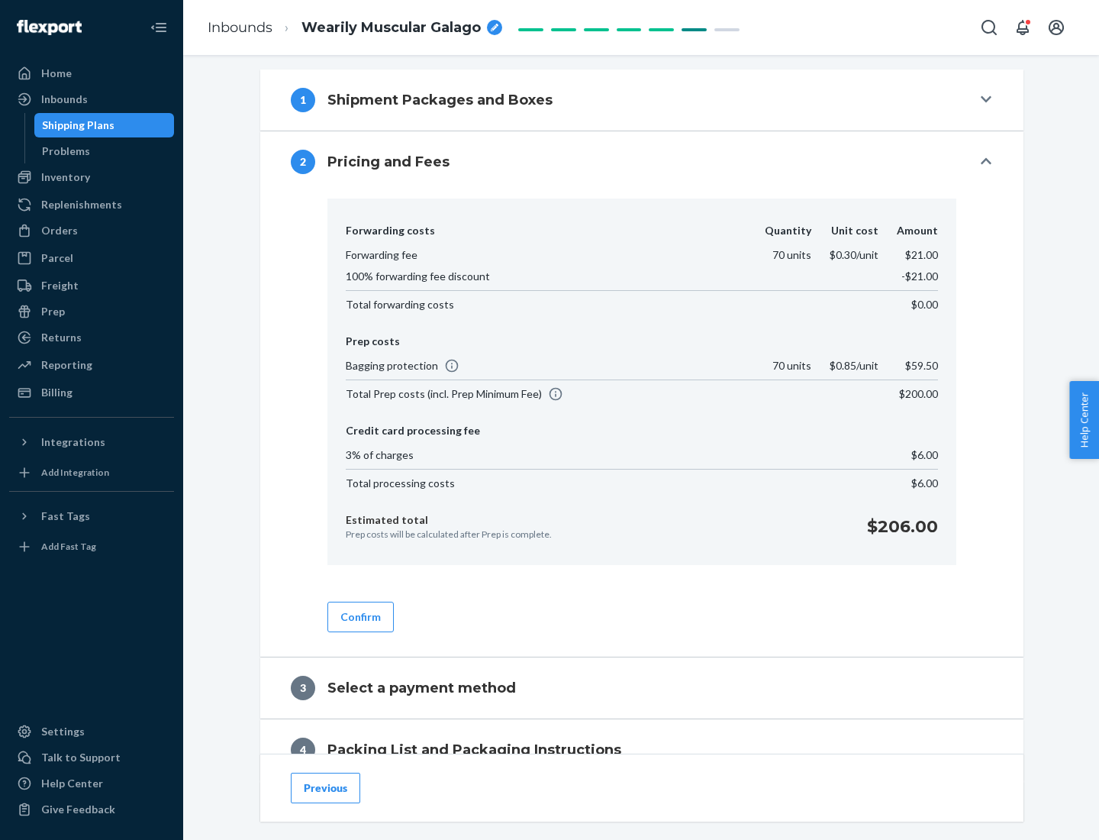
scroll to position [621, 0]
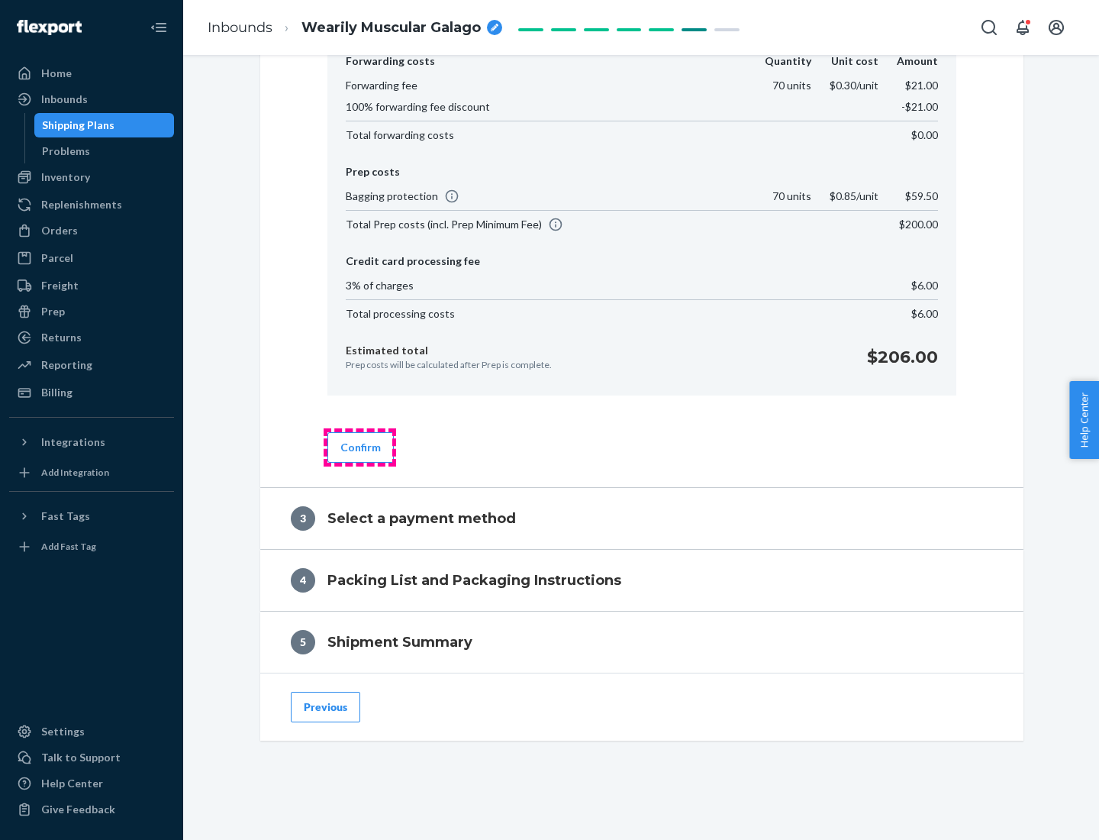
click at [360, 447] on button "Confirm" at bounding box center [361, 447] width 66 height 31
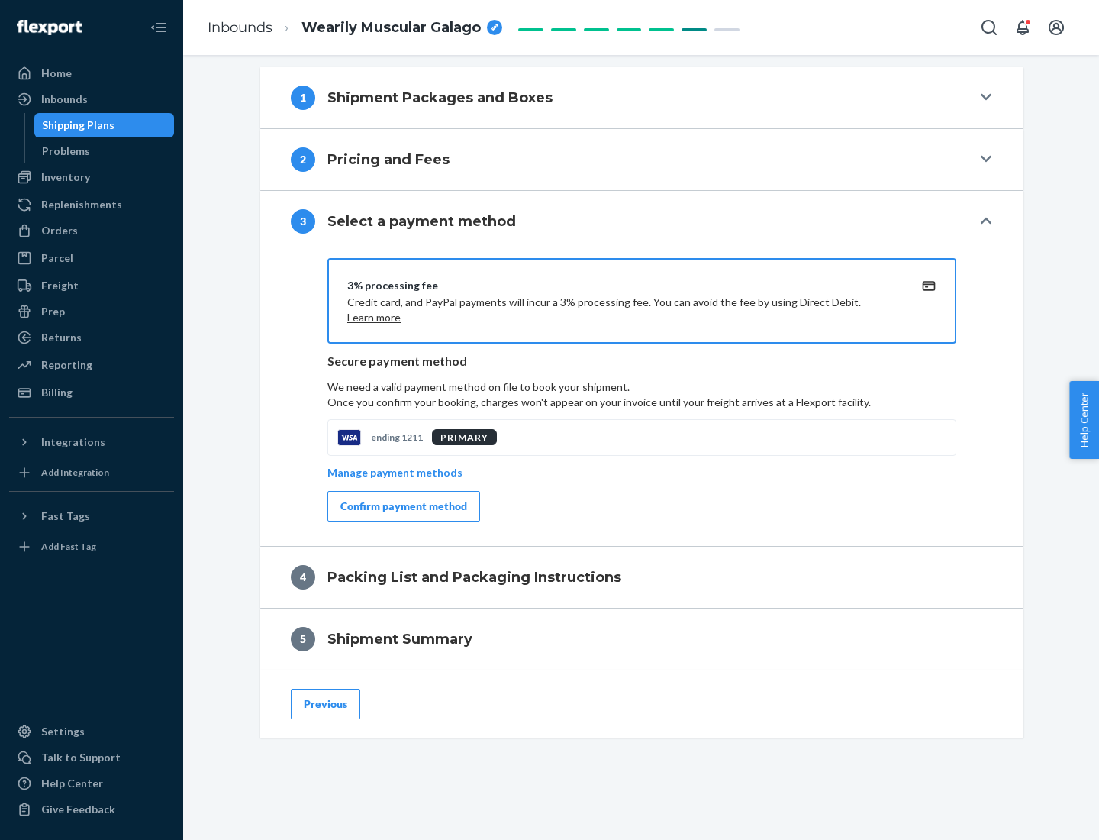
click at [402, 506] on div "Confirm payment method" at bounding box center [404, 506] width 127 height 15
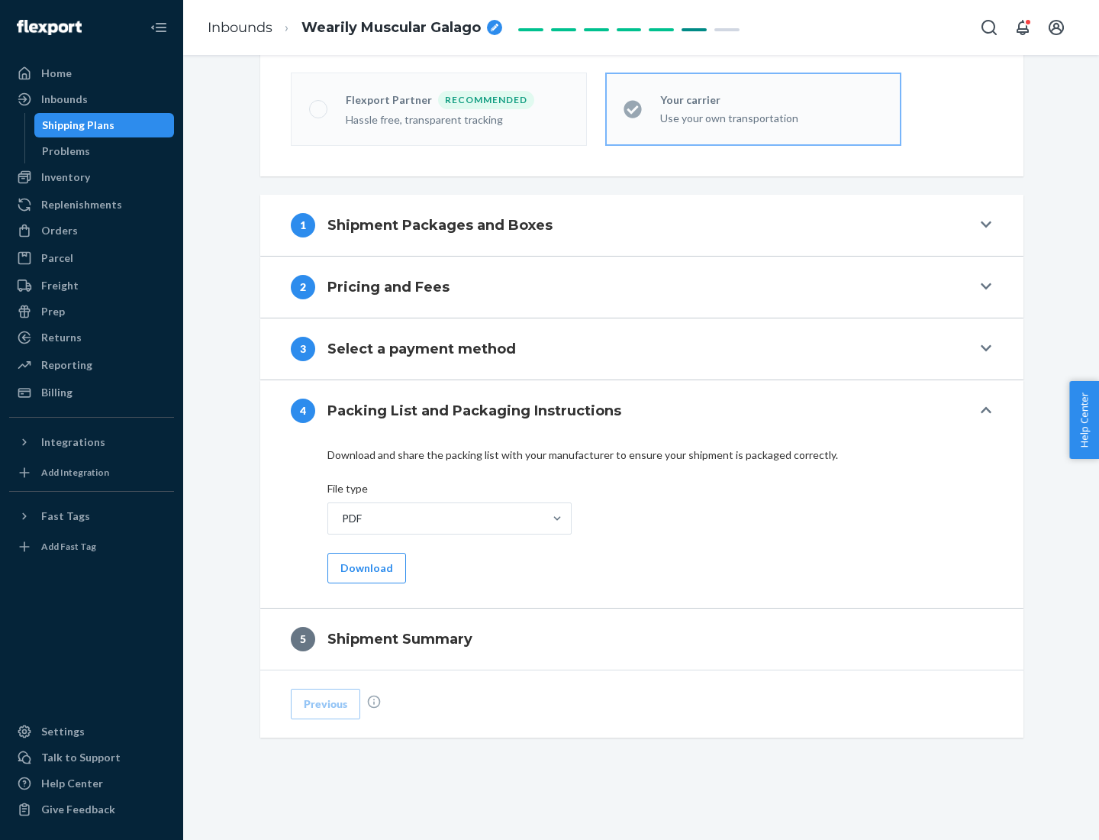
click at [365, 567] on button "Download" at bounding box center [367, 568] width 79 height 31
